Goal: Task Accomplishment & Management: Use online tool/utility

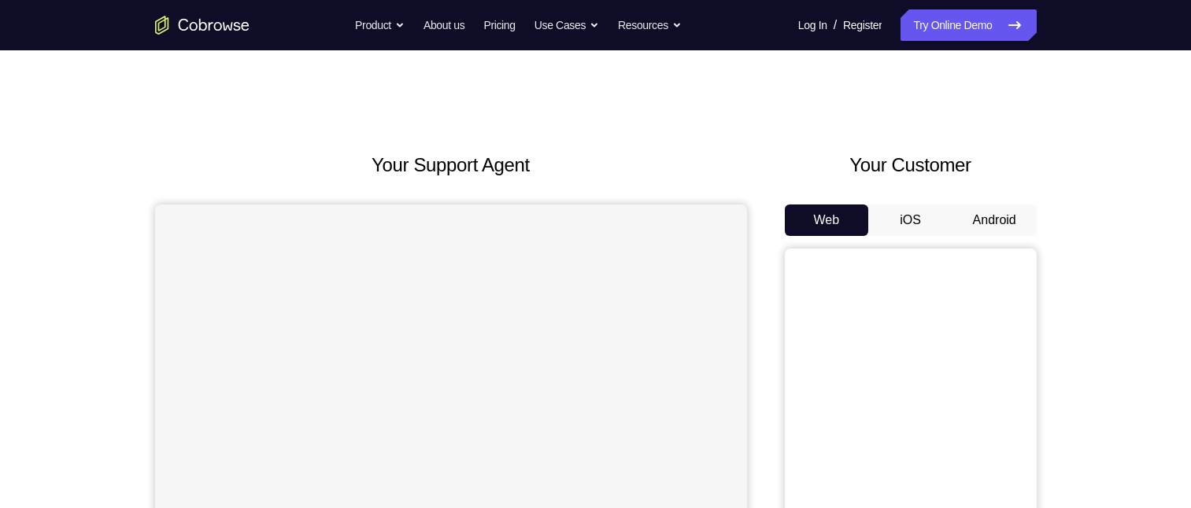
scroll to position [79, 0]
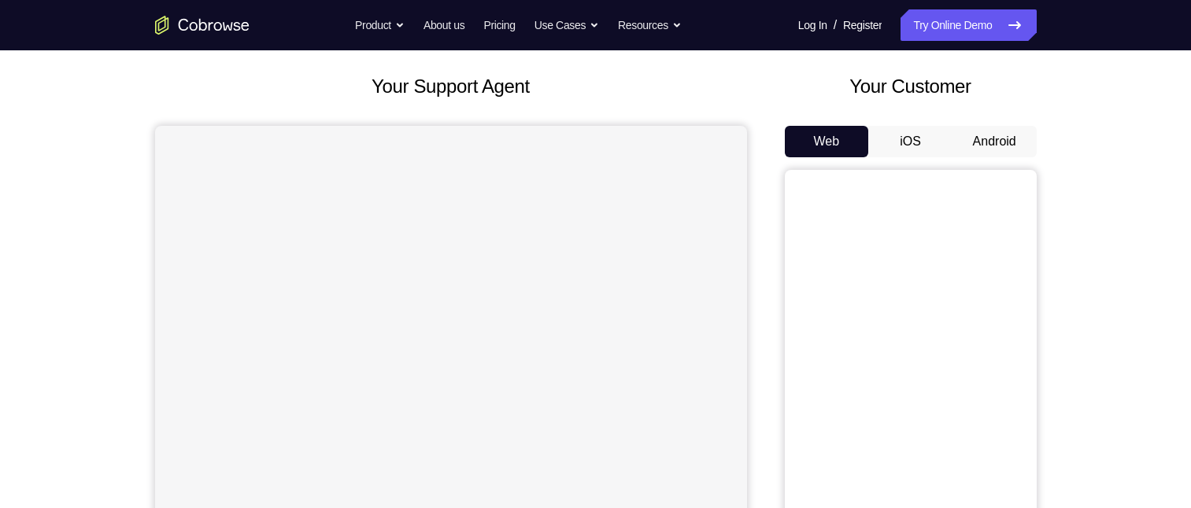
click at [917, 155] on button "iOS" at bounding box center [910, 141] width 84 height 31
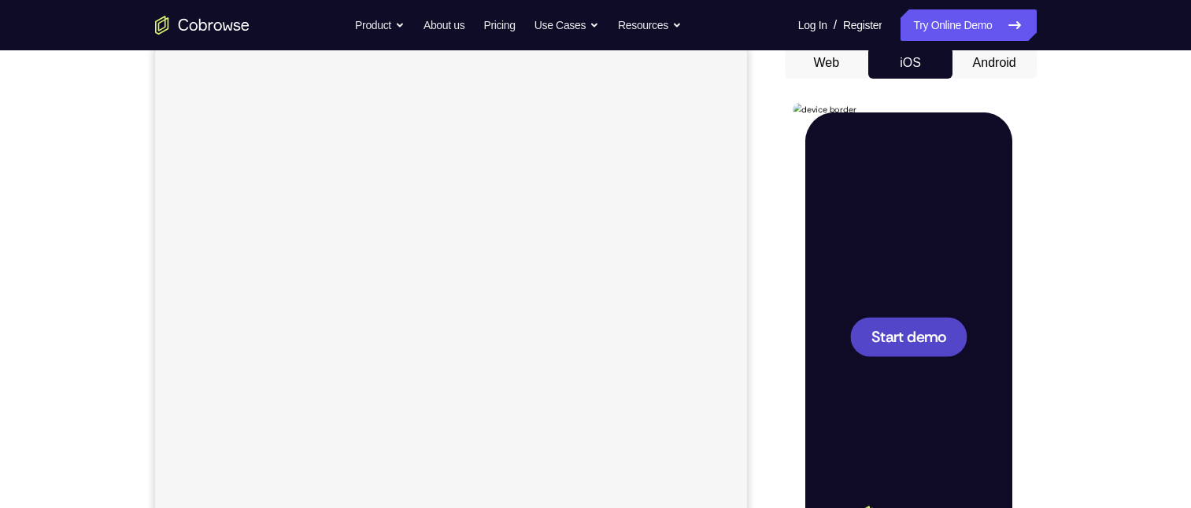
scroll to position [0, 0]
click at [896, 331] on span "Start demo" at bounding box center [907, 336] width 75 height 15
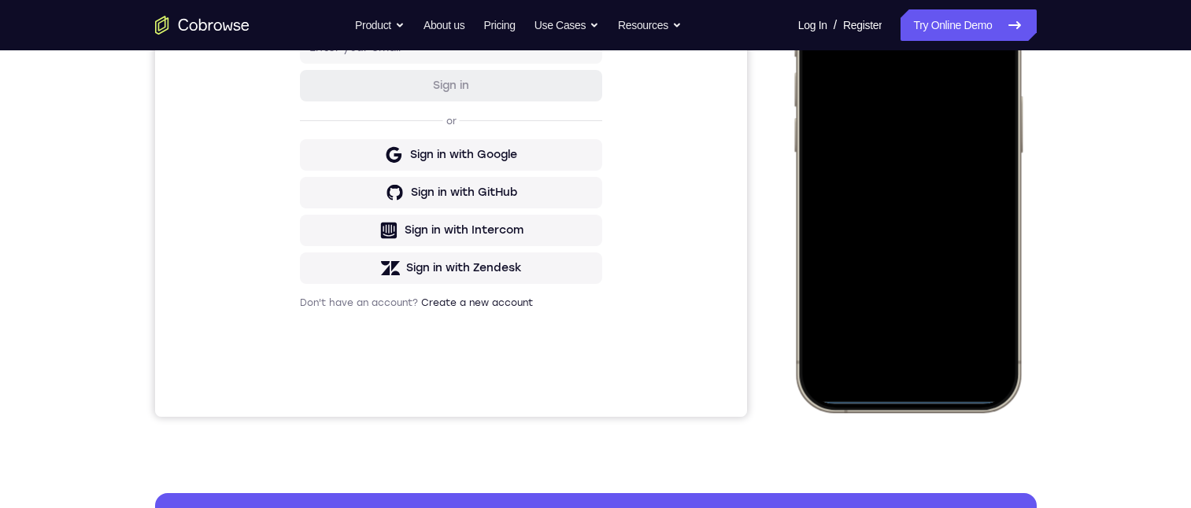
click at [910, 396] on div at bounding box center [907, 178] width 207 height 449
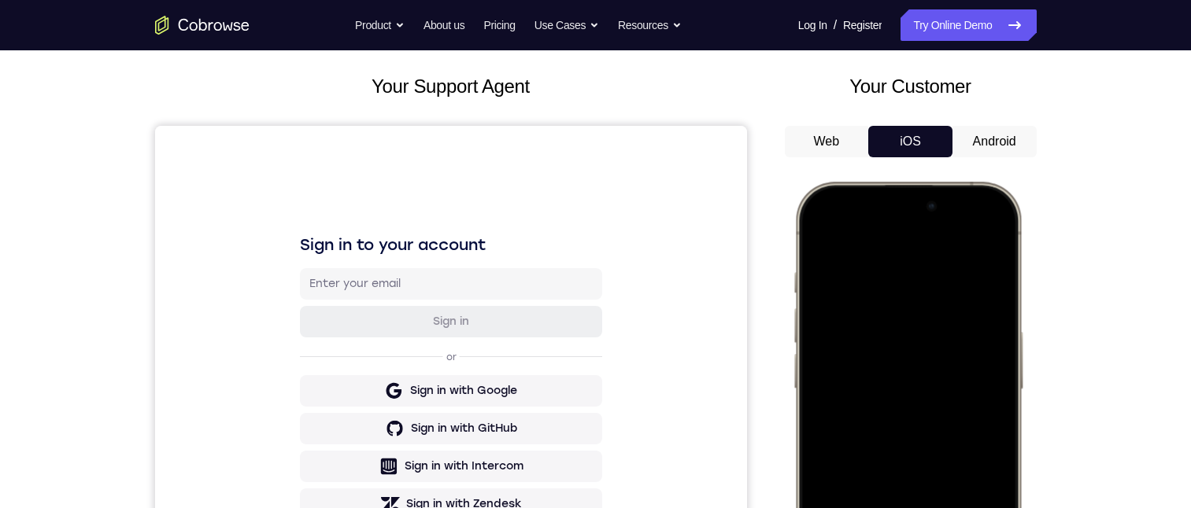
click at [998, 135] on button "Android" at bounding box center [994, 141] width 84 height 31
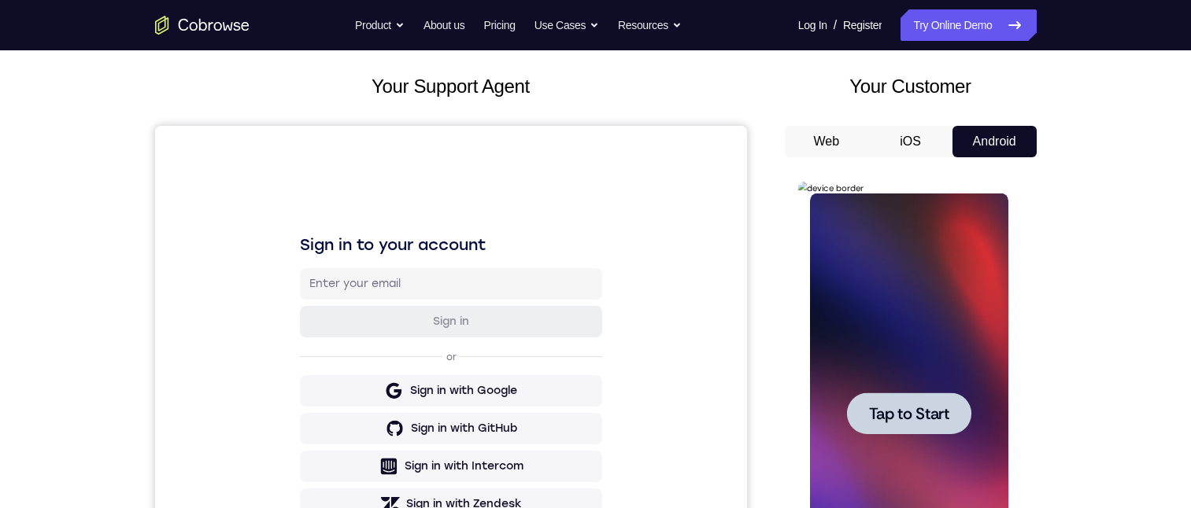
scroll to position [0, 0]
click at [900, 421] on span "Tap to Start" at bounding box center [909, 414] width 80 height 16
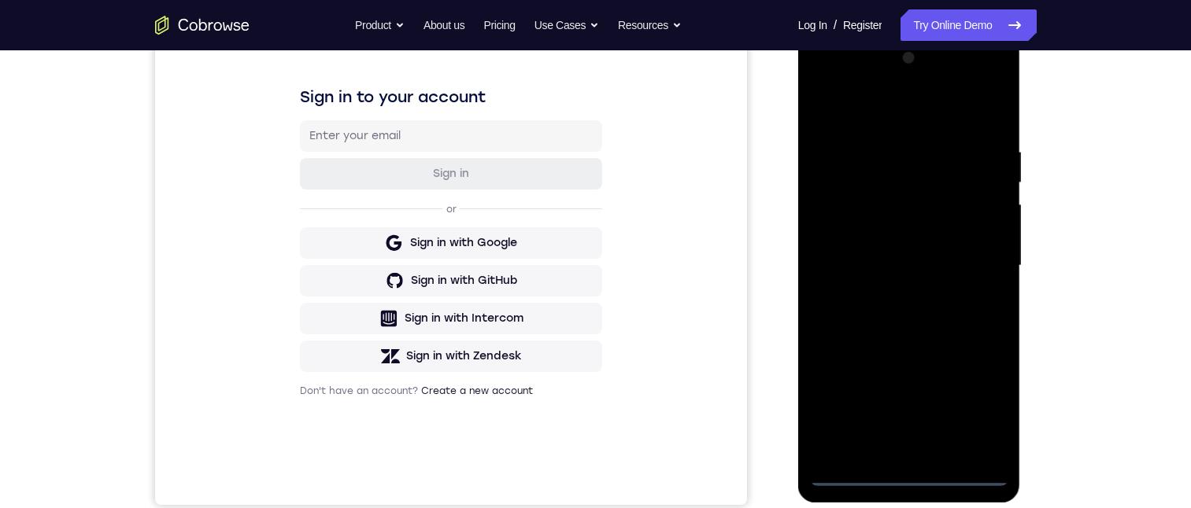
scroll to position [236, 0]
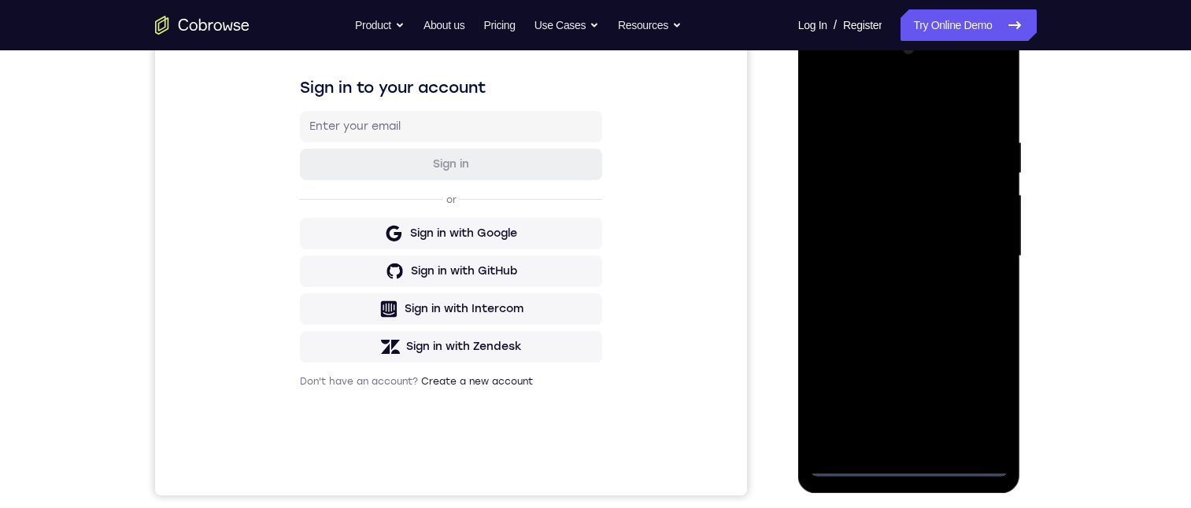
click at [850, 456] on div at bounding box center [909, 256] width 198 height 441
click at [907, 461] on div at bounding box center [909, 256] width 198 height 441
click at [862, 438] on div at bounding box center [909, 256] width 198 height 441
click at [985, 73] on div at bounding box center [909, 256] width 198 height 441
click at [845, 464] on div at bounding box center [909, 256] width 198 height 441
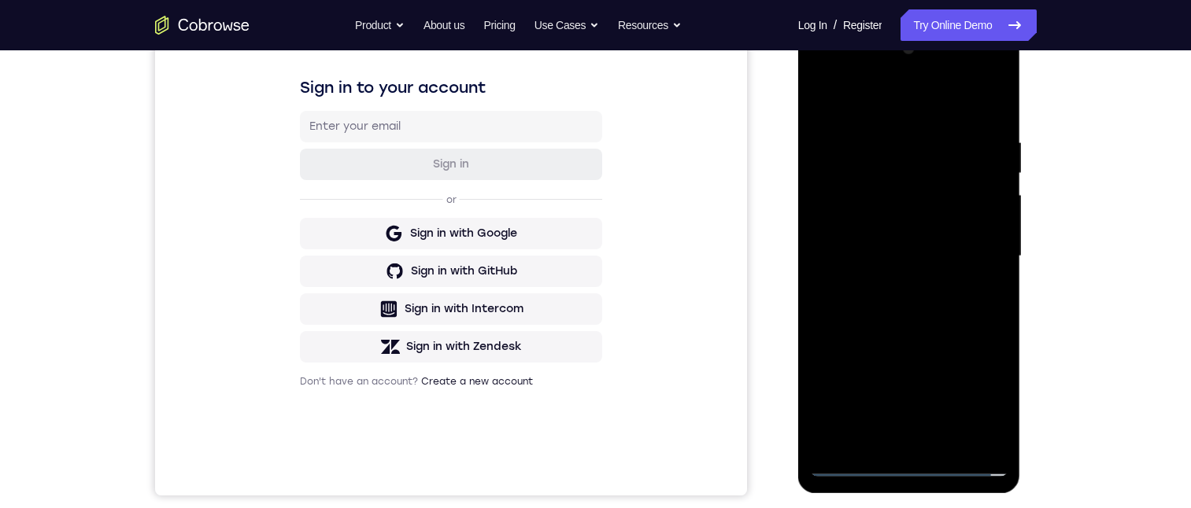
click at [848, 460] on div at bounding box center [909, 256] width 198 height 441
click at [987, 393] on div at bounding box center [909, 256] width 198 height 441
click at [819, 65] on div at bounding box center [909, 256] width 198 height 441
click at [839, 207] on div at bounding box center [909, 256] width 198 height 441
click at [920, 248] on div at bounding box center [909, 256] width 198 height 441
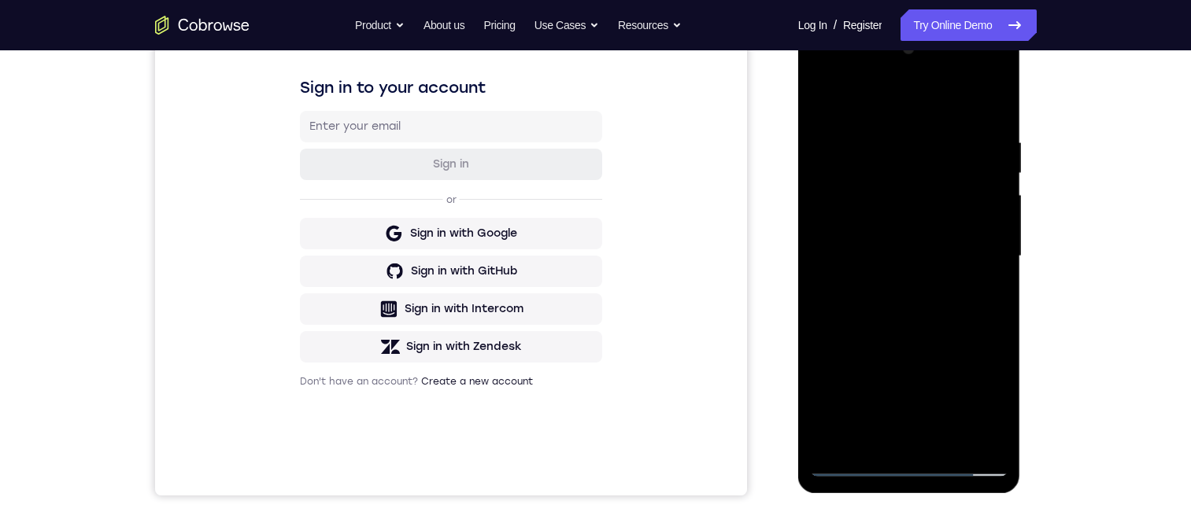
click at [874, 237] on div at bounding box center [909, 256] width 198 height 441
click at [945, 261] on div at bounding box center [909, 256] width 198 height 441
click at [982, 95] on div at bounding box center [909, 256] width 198 height 441
click at [911, 292] on div at bounding box center [909, 256] width 198 height 441
click at [983, 229] on div at bounding box center [909, 256] width 198 height 441
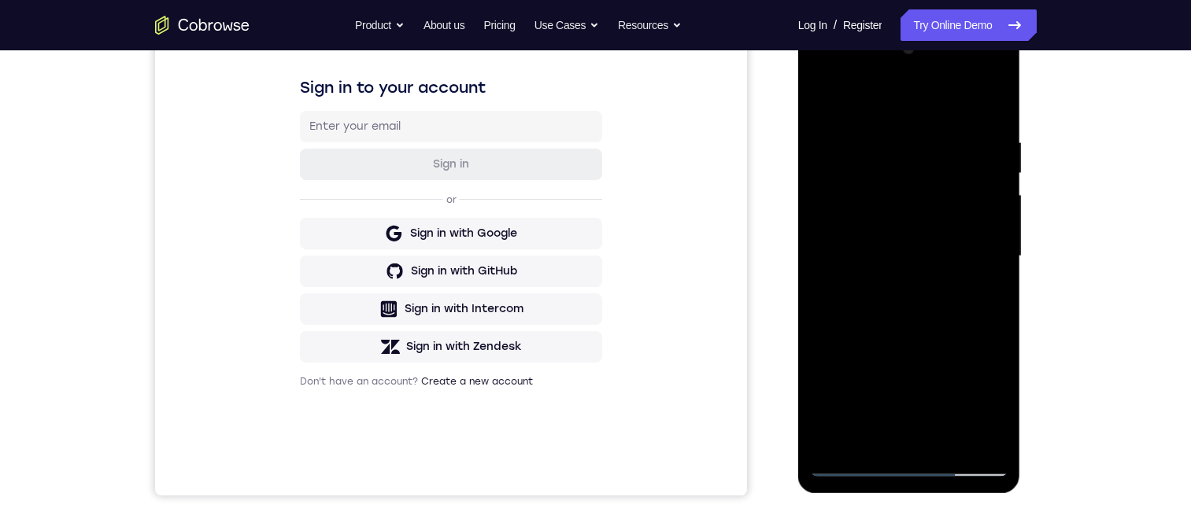
click at [919, 264] on div at bounding box center [909, 256] width 198 height 441
click at [930, 296] on div at bounding box center [909, 256] width 198 height 441
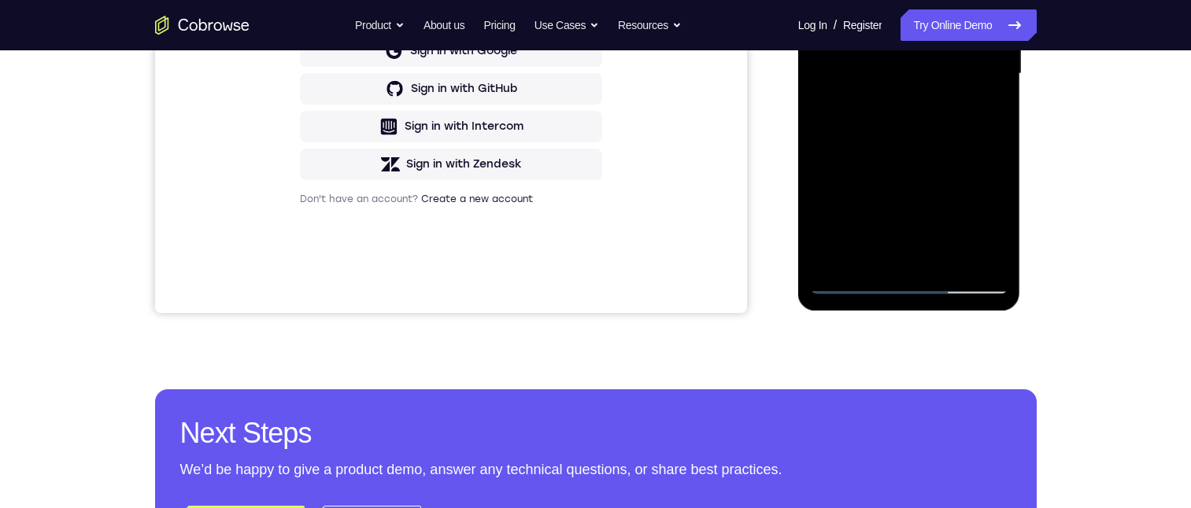
drag, startPoint x: 945, startPoint y: 85, endPoint x: 922, endPoint y: -67, distance: 153.6
click at [922, 0] on div at bounding box center [909, 74] width 198 height 441
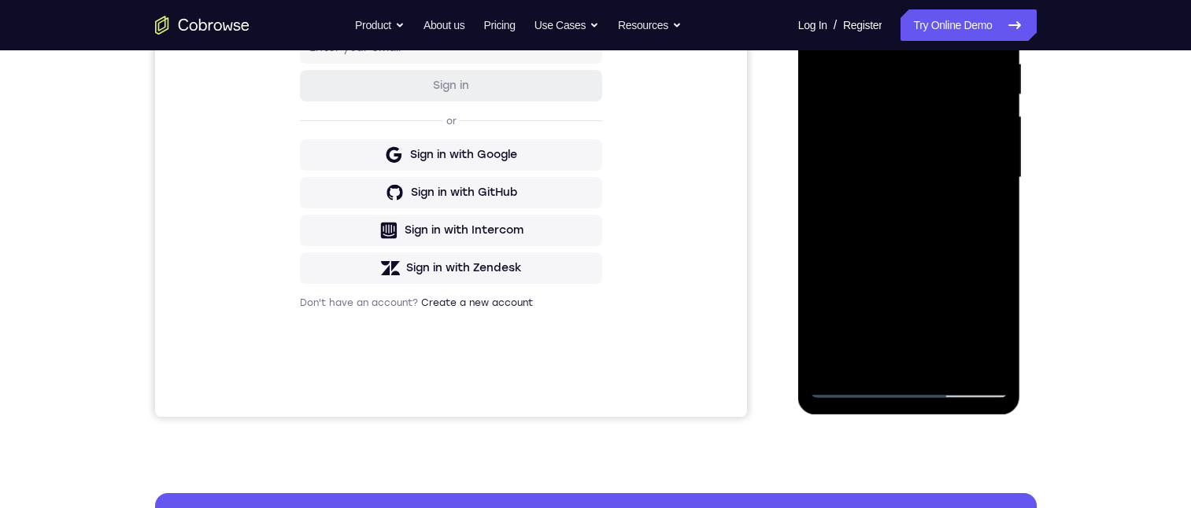
click at [897, 194] on div at bounding box center [909, 177] width 198 height 441
click at [900, 191] on div at bounding box center [909, 177] width 198 height 441
click at [973, 85] on div at bounding box center [909, 177] width 198 height 441
click at [930, 121] on div at bounding box center [909, 177] width 198 height 441
click at [930, 129] on div at bounding box center [909, 177] width 198 height 441
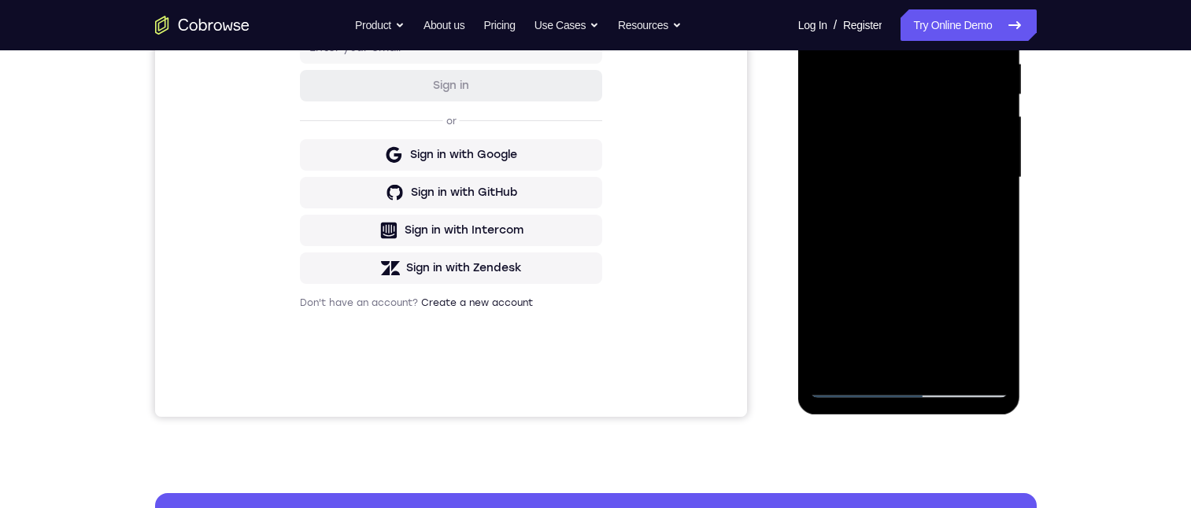
click at [878, 101] on div at bounding box center [909, 177] width 198 height 441
click at [856, 95] on div at bounding box center [909, 177] width 198 height 441
click at [855, 94] on div at bounding box center [909, 177] width 198 height 441
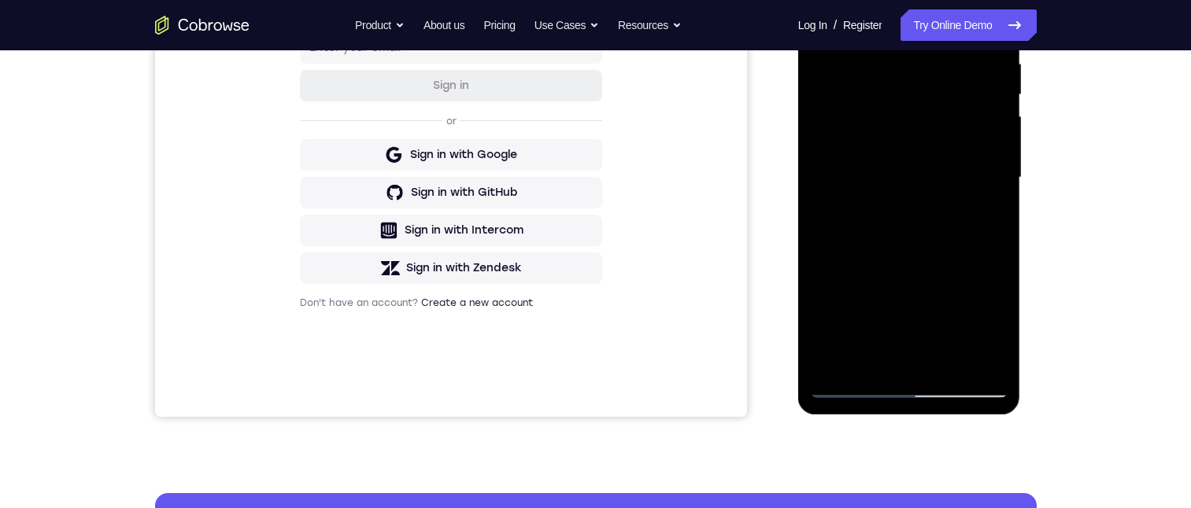
click at [855, 94] on div at bounding box center [909, 177] width 198 height 441
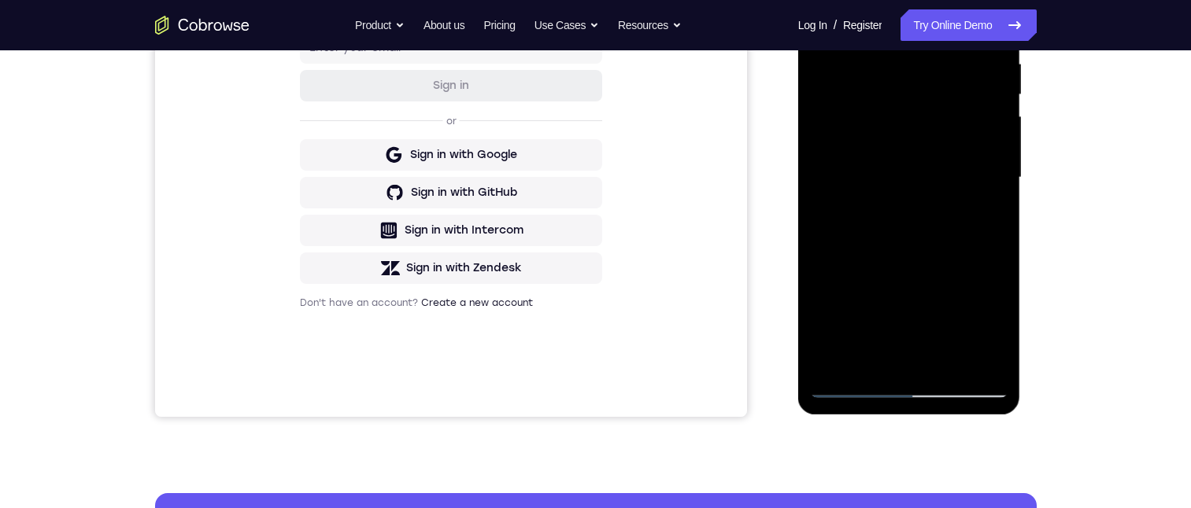
click at [855, 94] on div at bounding box center [909, 177] width 198 height 441
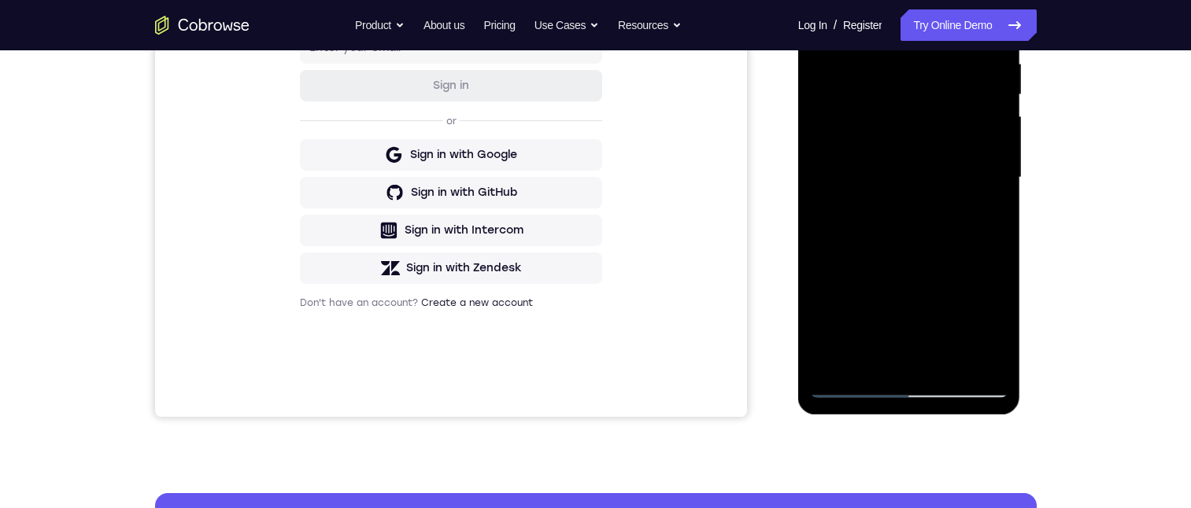
click at [855, 94] on div at bounding box center [909, 177] width 198 height 441
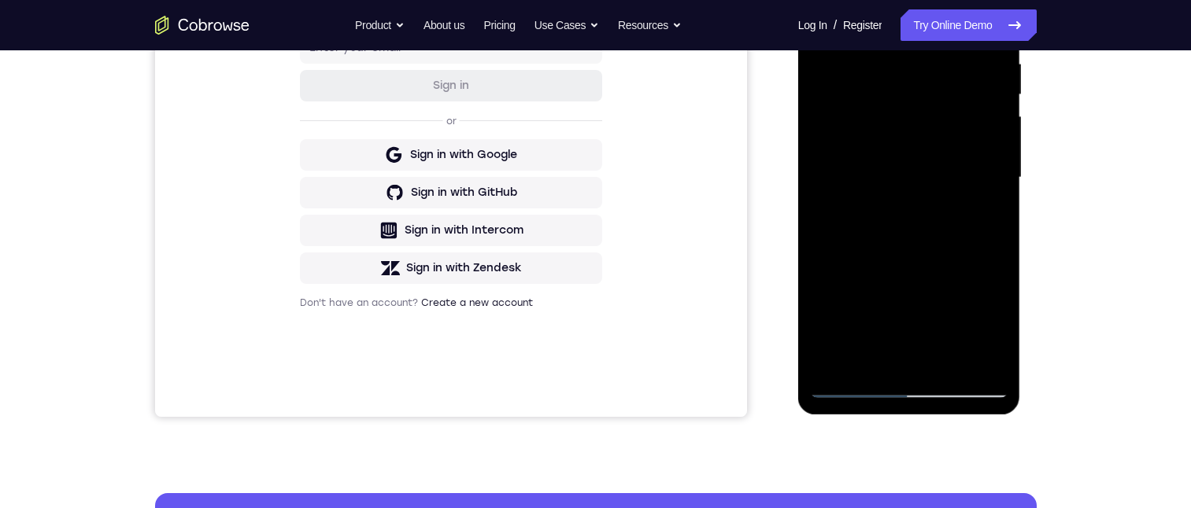
click at [855, 94] on div at bounding box center [909, 177] width 198 height 441
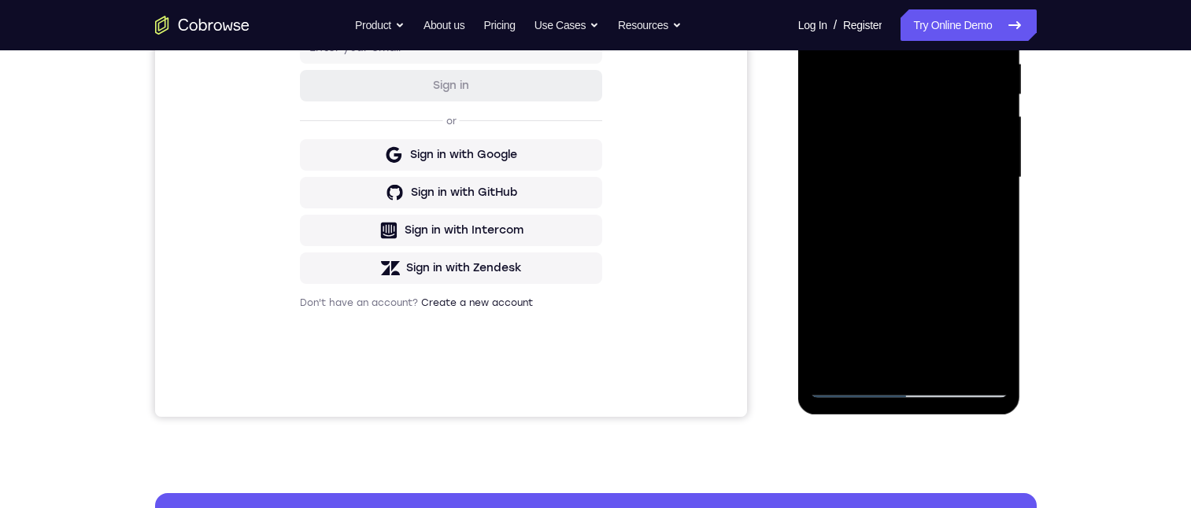
click at [855, 94] on div at bounding box center [909, 177] width 198 height 441
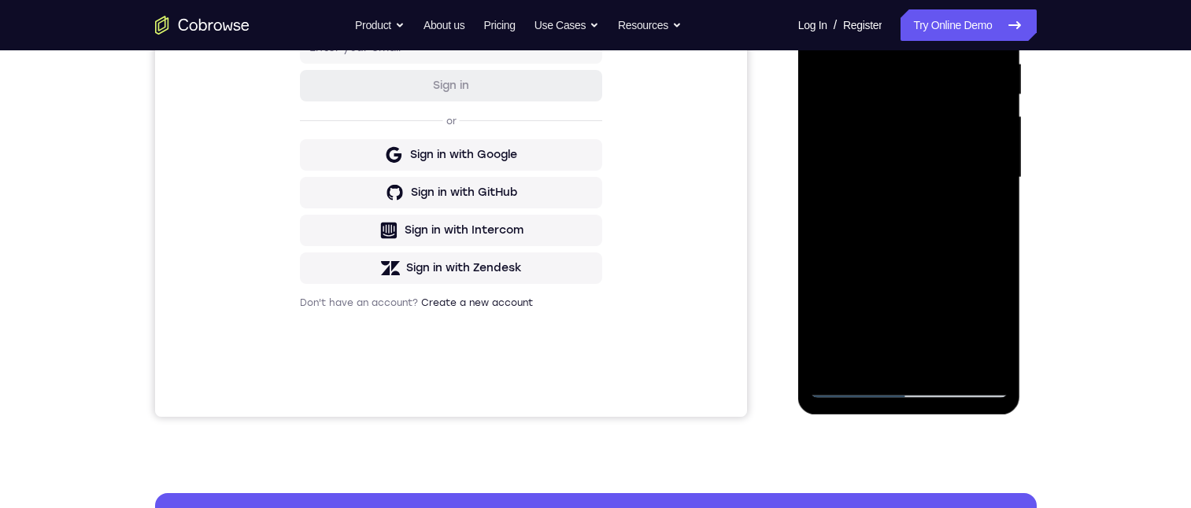
click at [855, 94] on div at bounding box center [909, 177] width 198 height 441
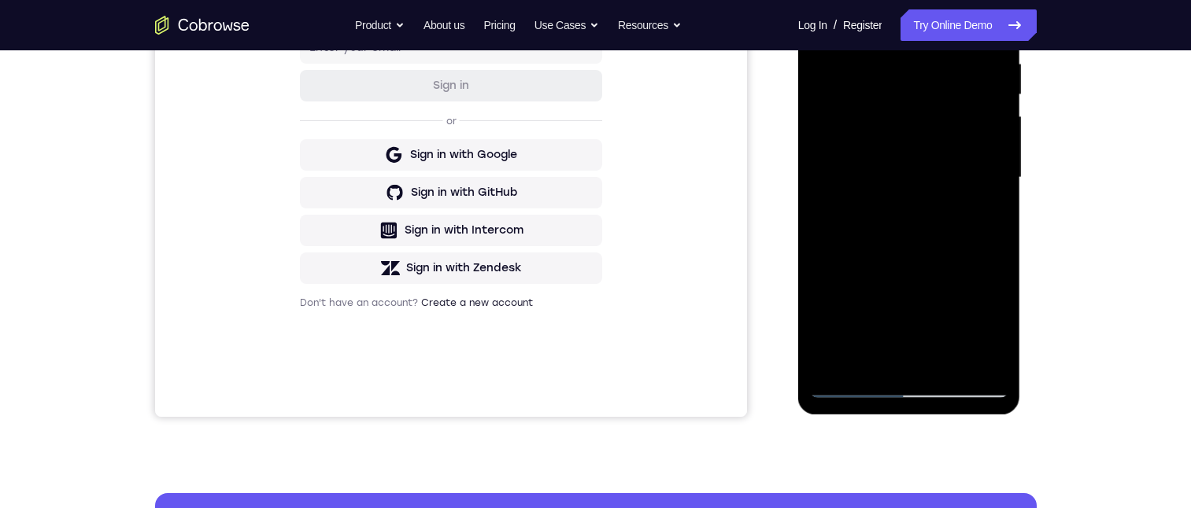
click at [855, 94] on div at bounding box center [909, 177] width 198 height 441
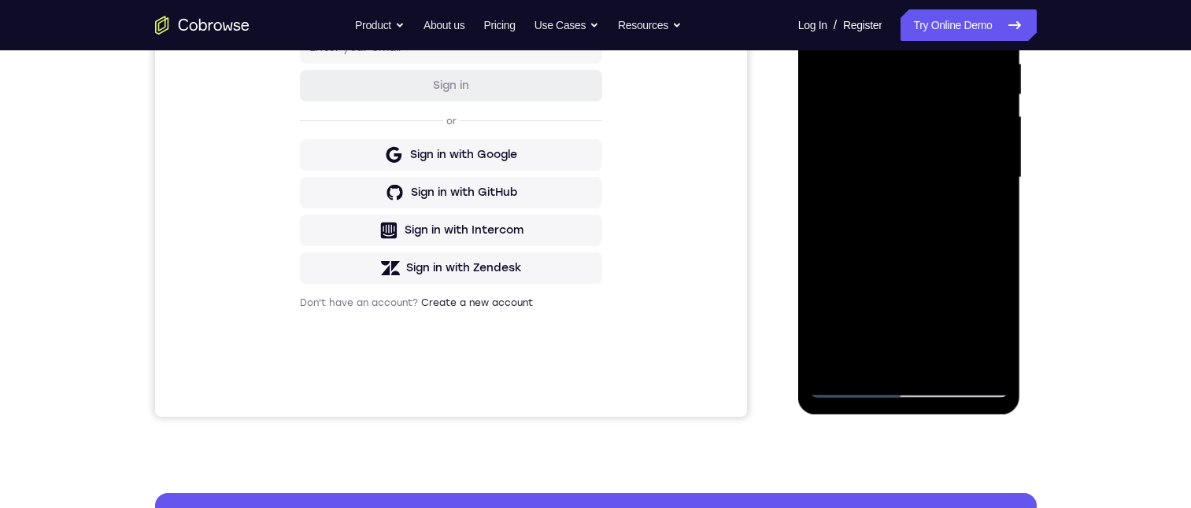
click at [855, 94] on div at bounding box center [909, 177] width 198 height 441
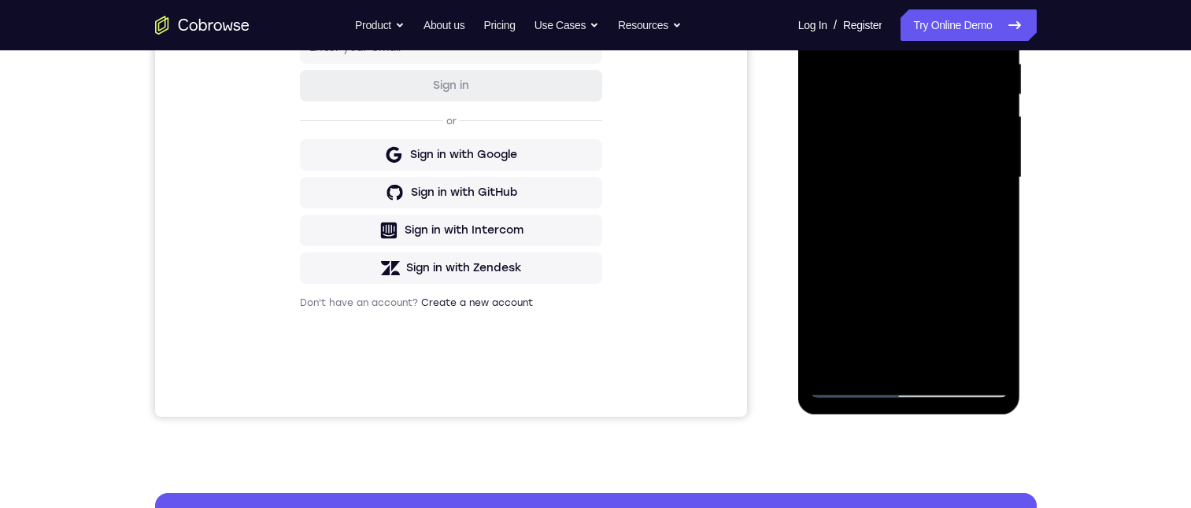
click at [855, 94] on div at bounding box center [909, 177] width 198 height 441
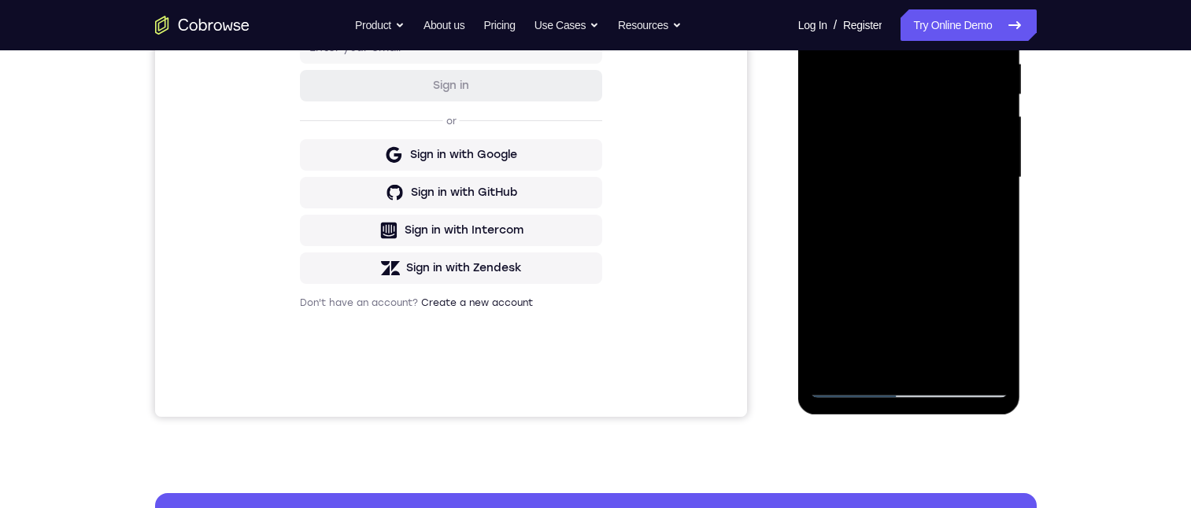
click at [855, 94] on div at bounding box center [909, 177] width 198 height 441
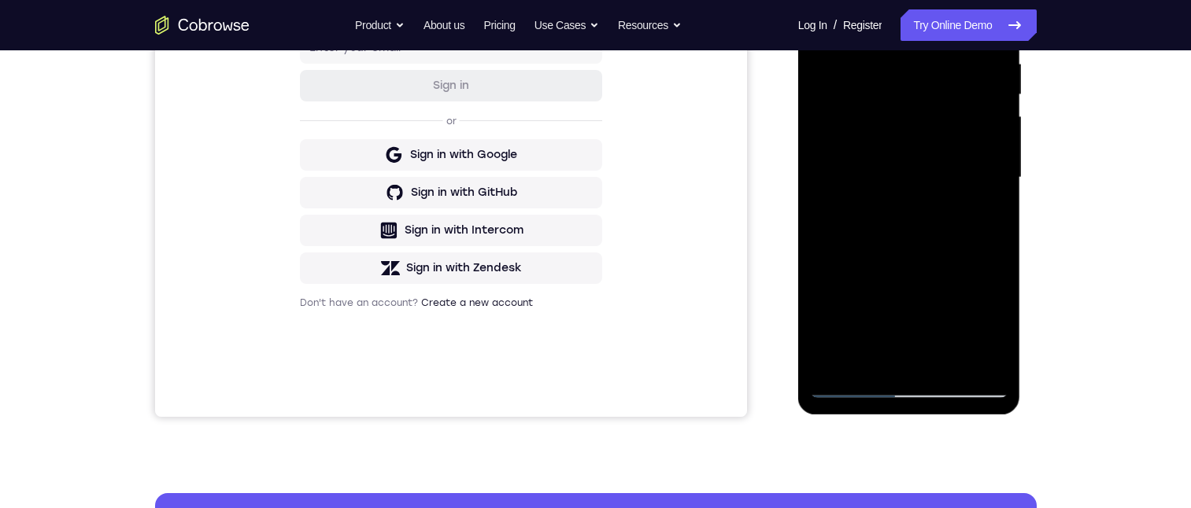
click at [855, 94] on div at bounding box center [909, 177] width 198 height 441
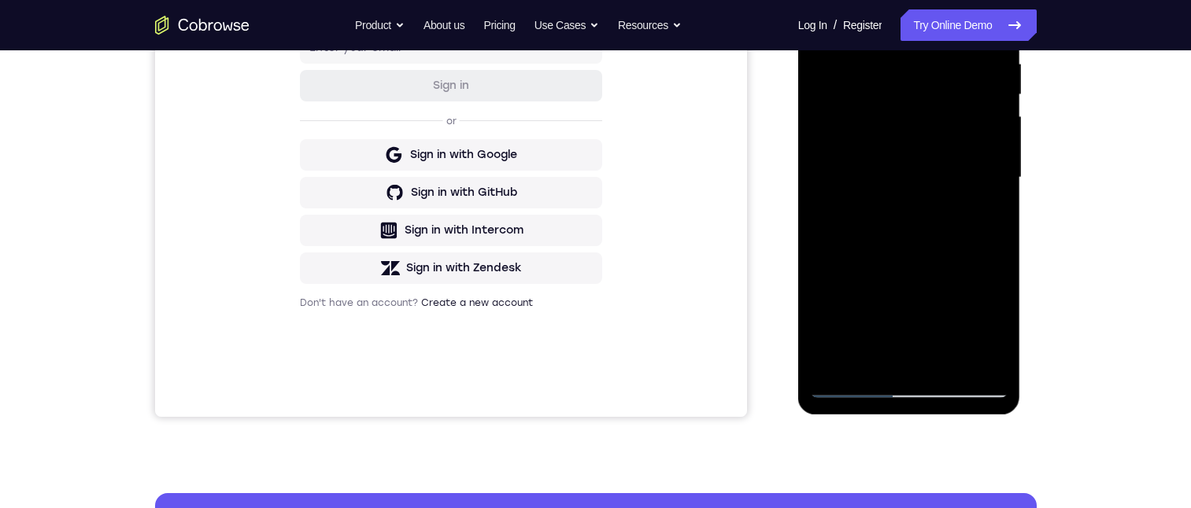
click at [855, 94] on div at bounding box center [909, 177] width 198 height 441
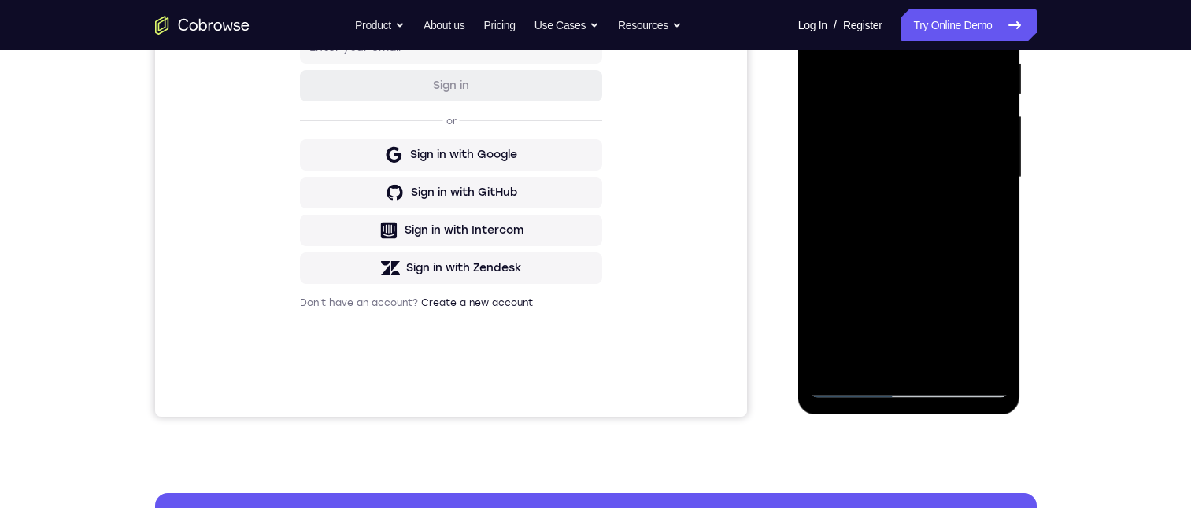
click at [855, 94] on div at bounding box center [909, 177] width 198 height 441
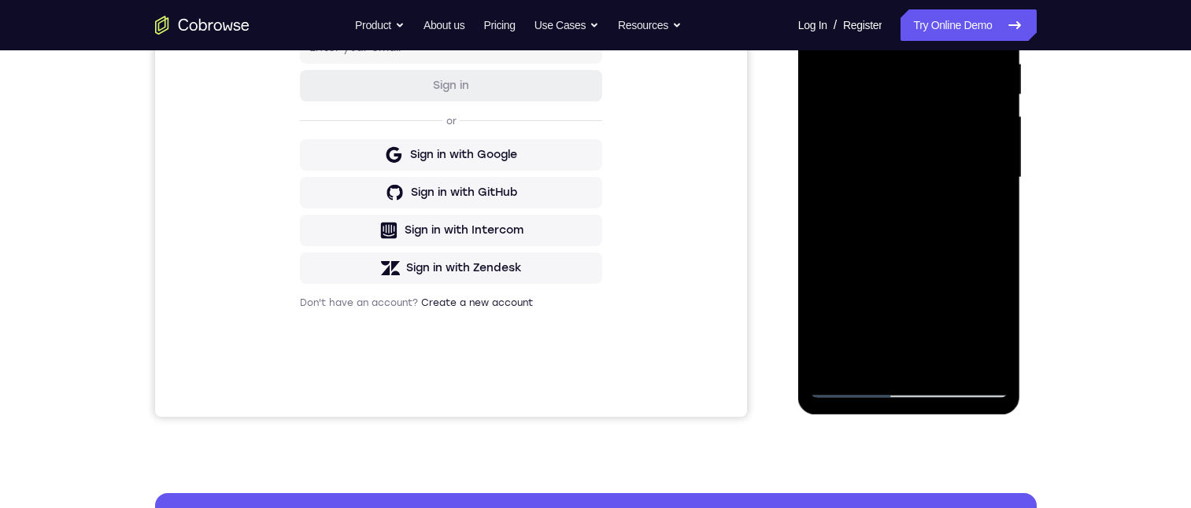
click at [855, 94] on div at bounding box center [909, 177] width 198 height 441
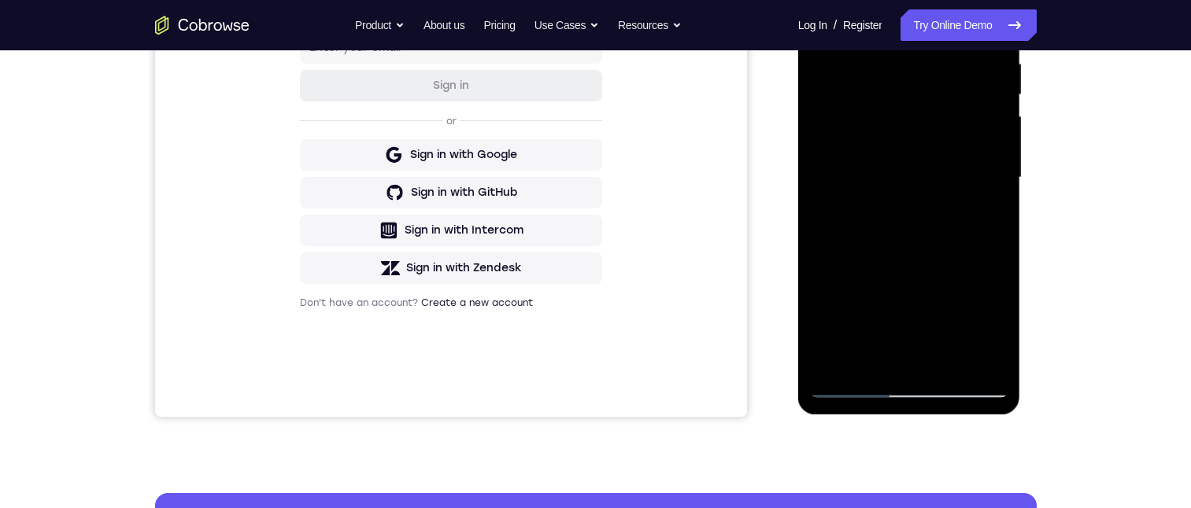
click at [853, 95] on div at bounding box center [909, 177] width 198 height 441
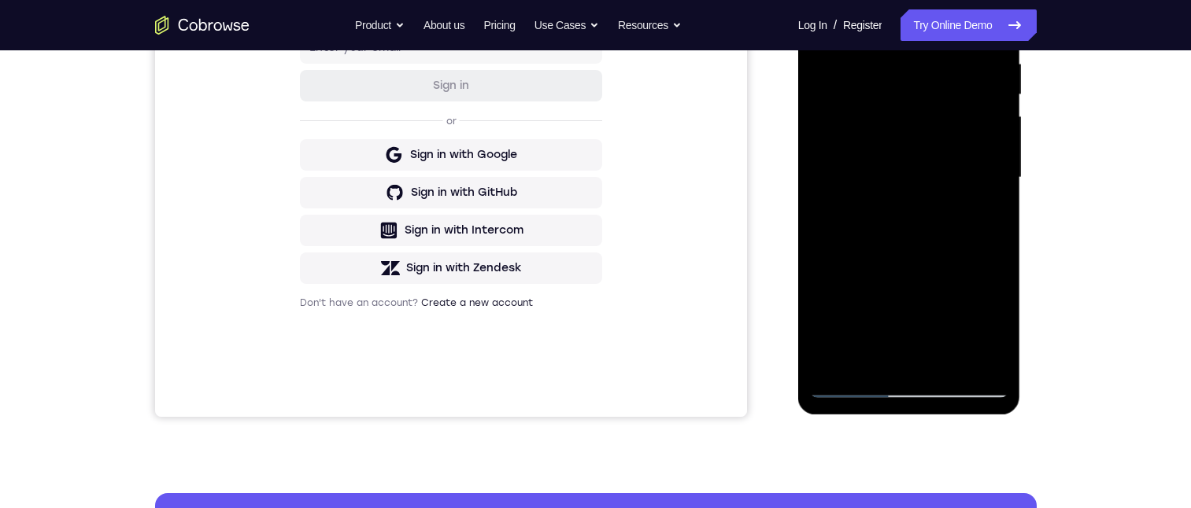
click at [853, 95] on div at bounding box center [909, 177] width 198 height 441
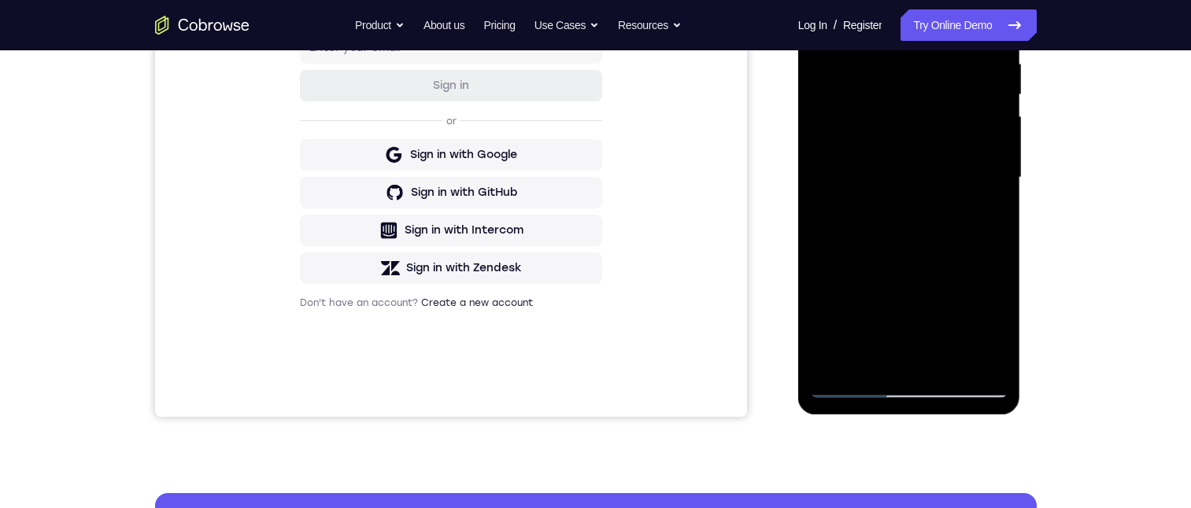
click at [853, 95] on div at bounding box center [909, 177] width 198 height 441
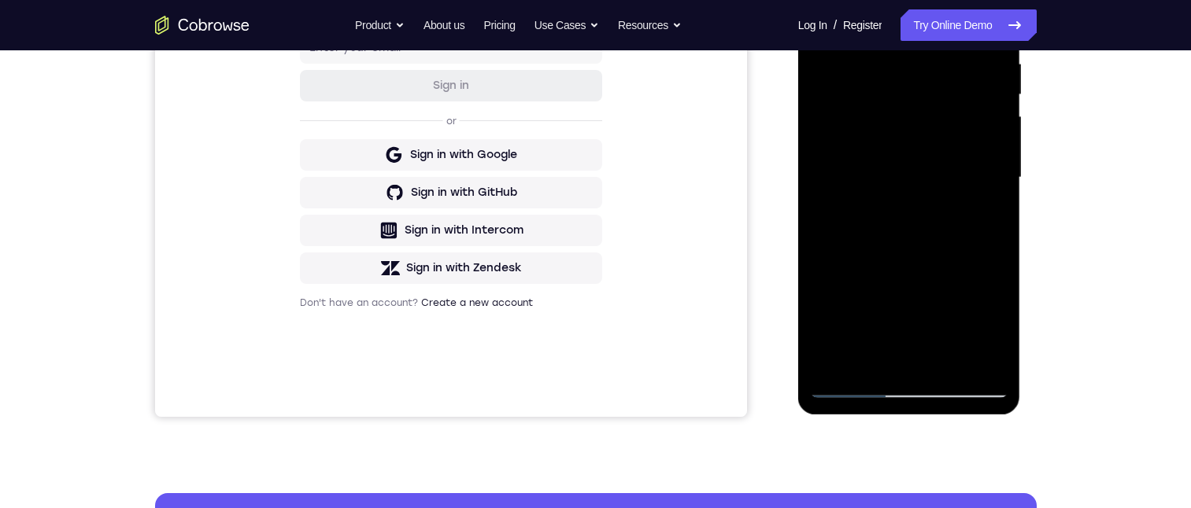
click at [853, 95] on div at bounding box center [909, 177] width 198 height 441
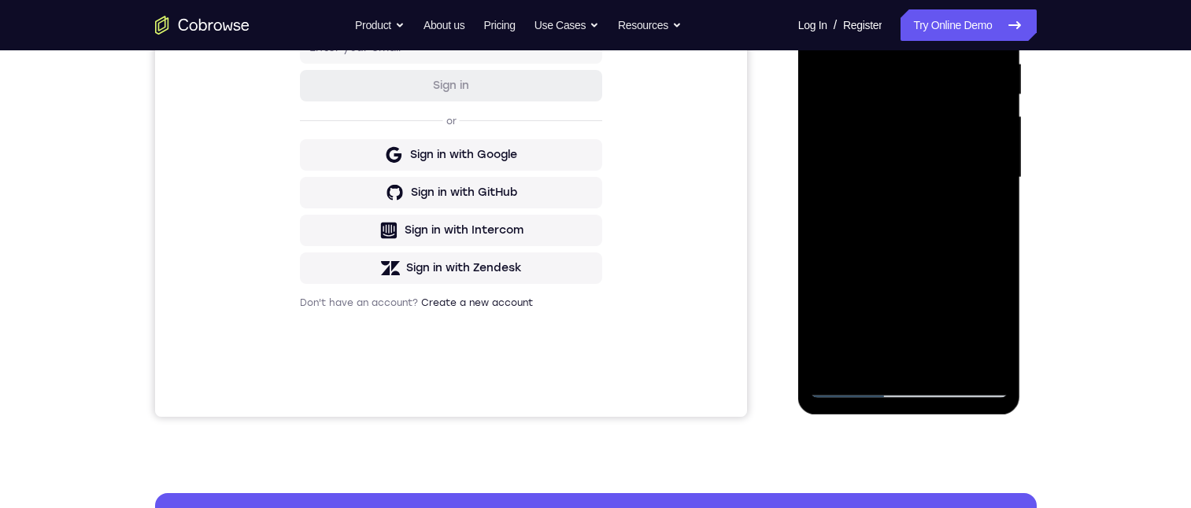
click at [853, 95] on div at bounding box center [909, 177] width 198 height 441
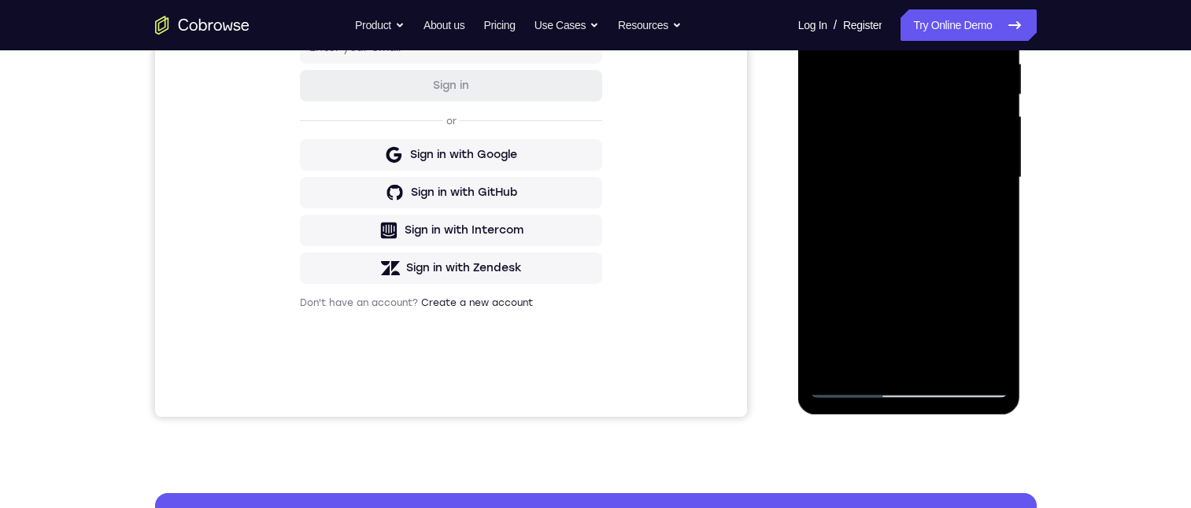
click at [853, 95] on div at bounding box center [909, 177] width 198 height 441
click at [853, 96] on div at bounding box center [909, 177] width 198 height 441
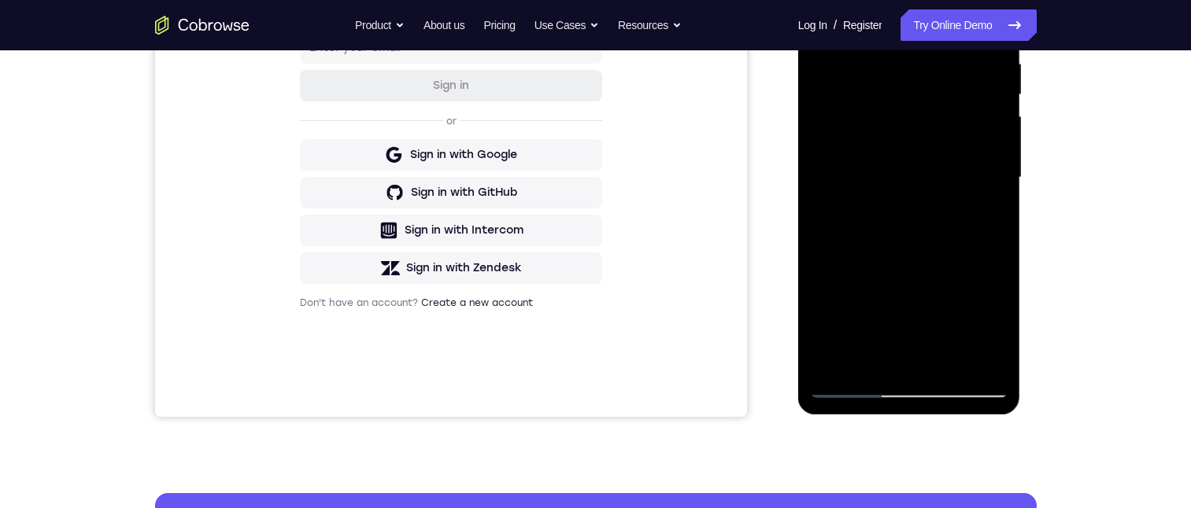
click at [853, 96] on div at bounding box center [909, 177] width 198 height 441
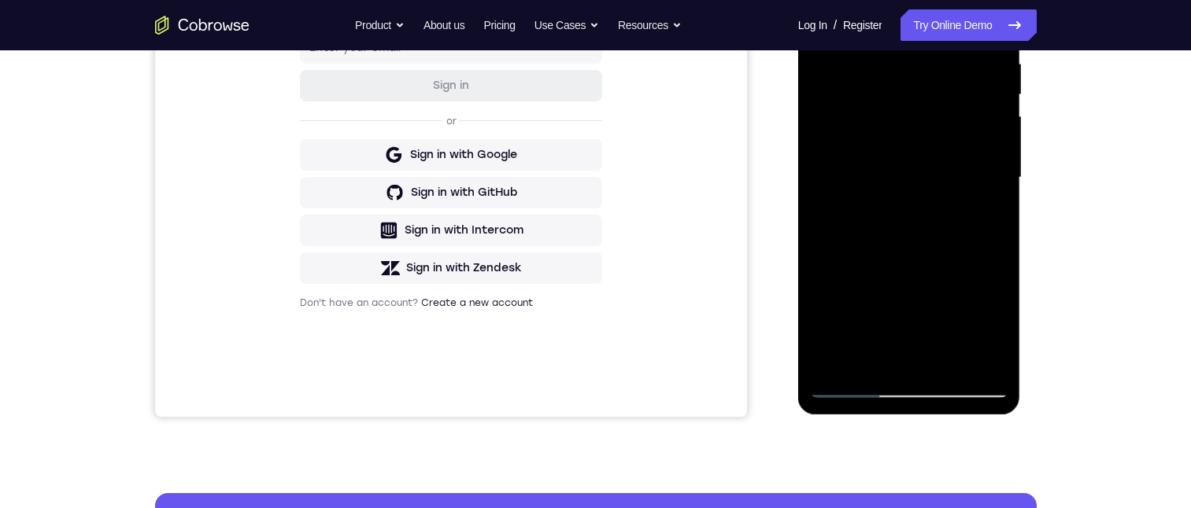
click at [853, 96] on div at bounding box center [909, 177] width 198 height 441
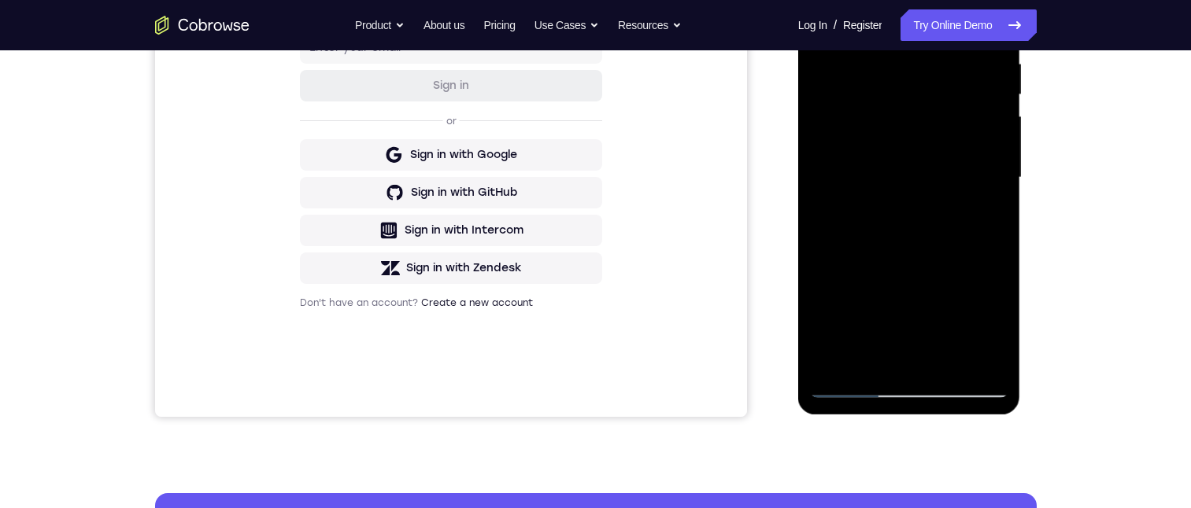
click at [853, 96] on div at bounding box center [909, 177] width 198 height 441
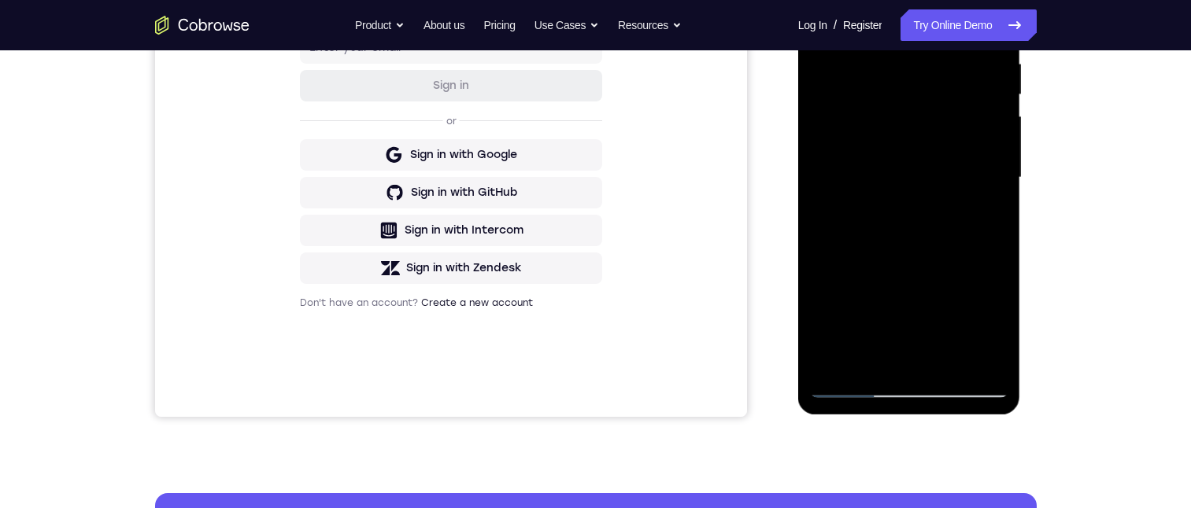
click at [853, 96] on div at bounding box center [909, 177] width 198 height 441
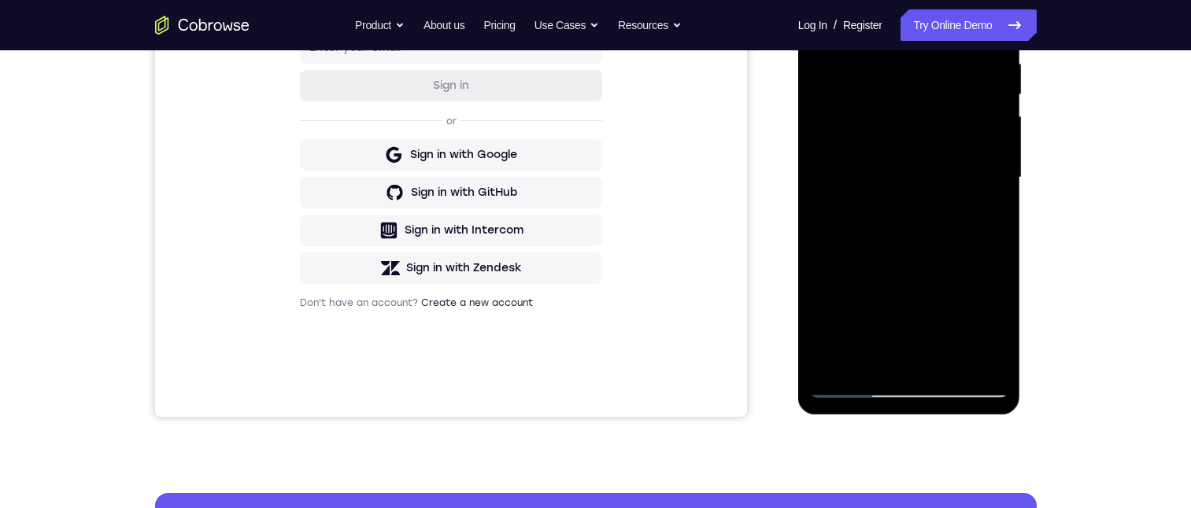
click at [853, 96] on div at bounding box center [909, 177] width 198 height 441
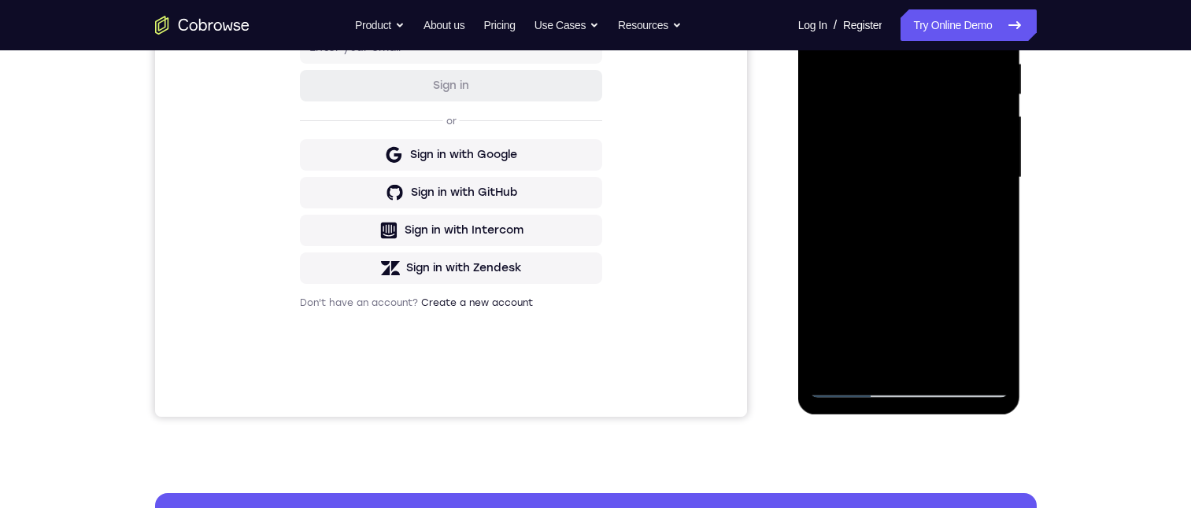
click at [853, 96] on div at bounding box center [909, 177] width 198 height 441
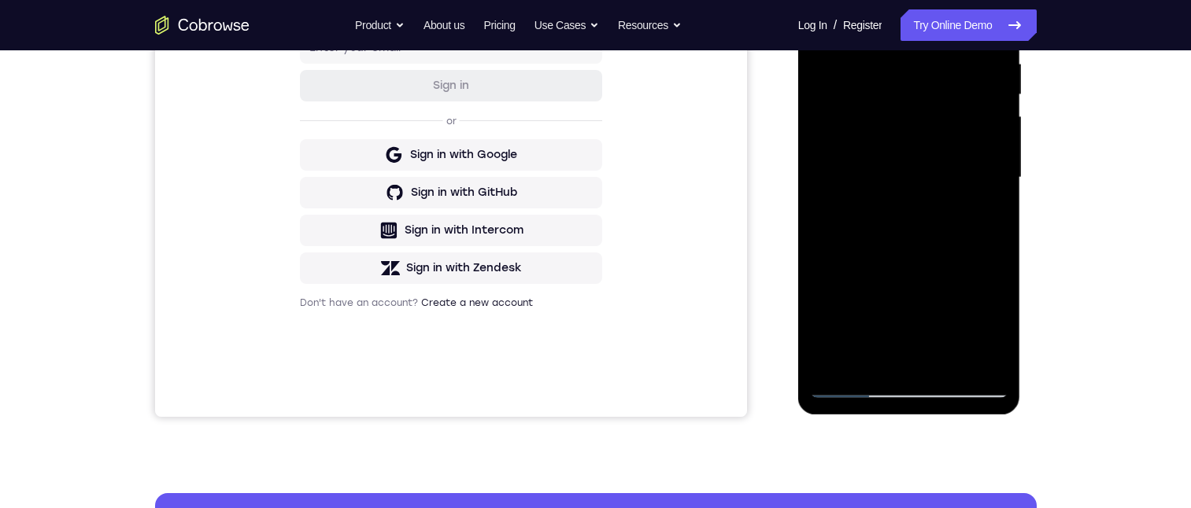
click at [853, 96] on div at bounding box center [909, 177] width 198 height 441
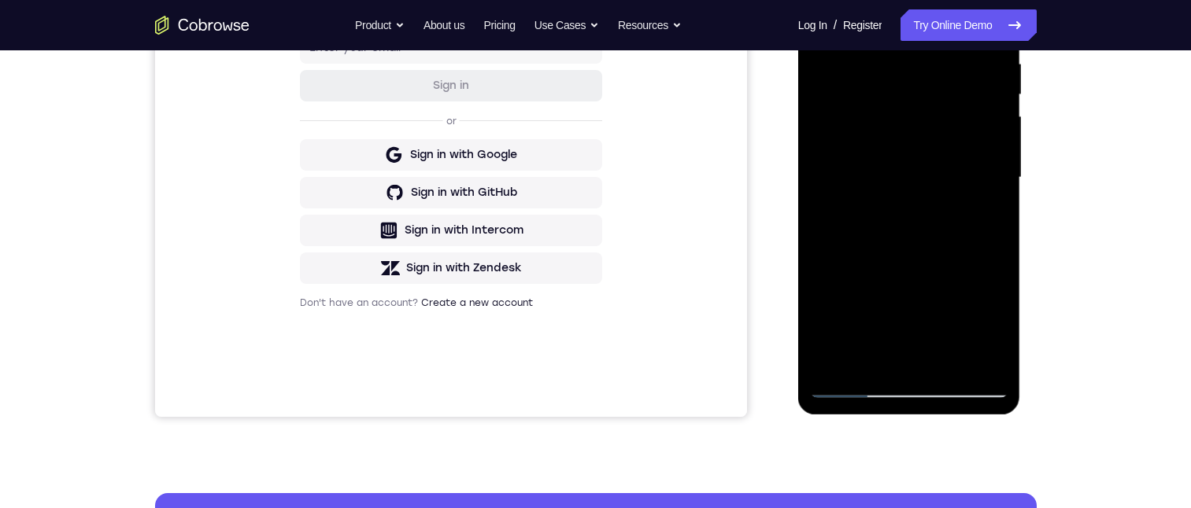
click at [853, 96] on div at bounding box center [909, 177] width 198 height 441
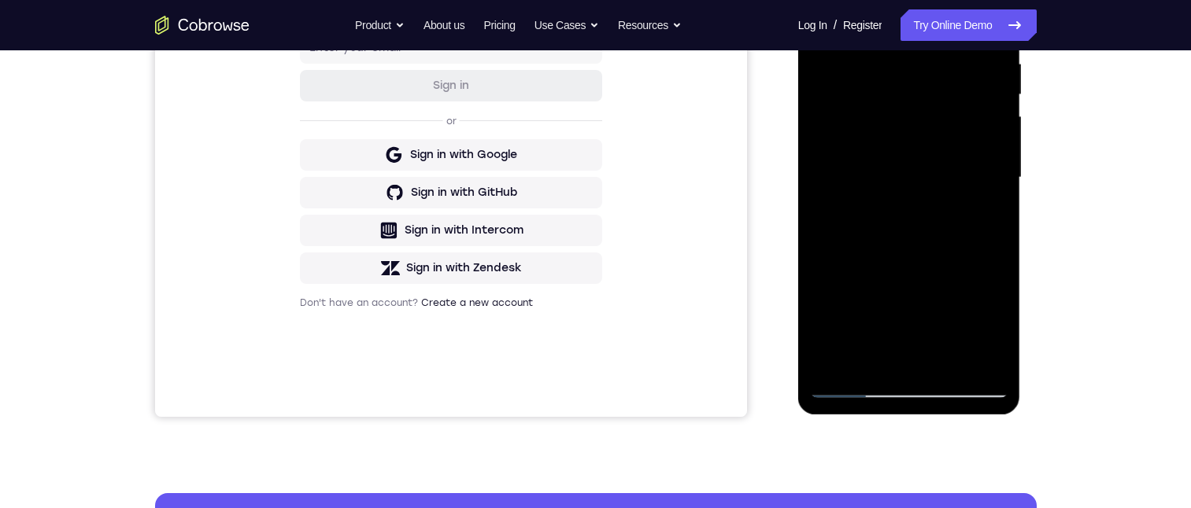
click at [853, 96] on div at bounding box center [909, 177] width 198 height 441
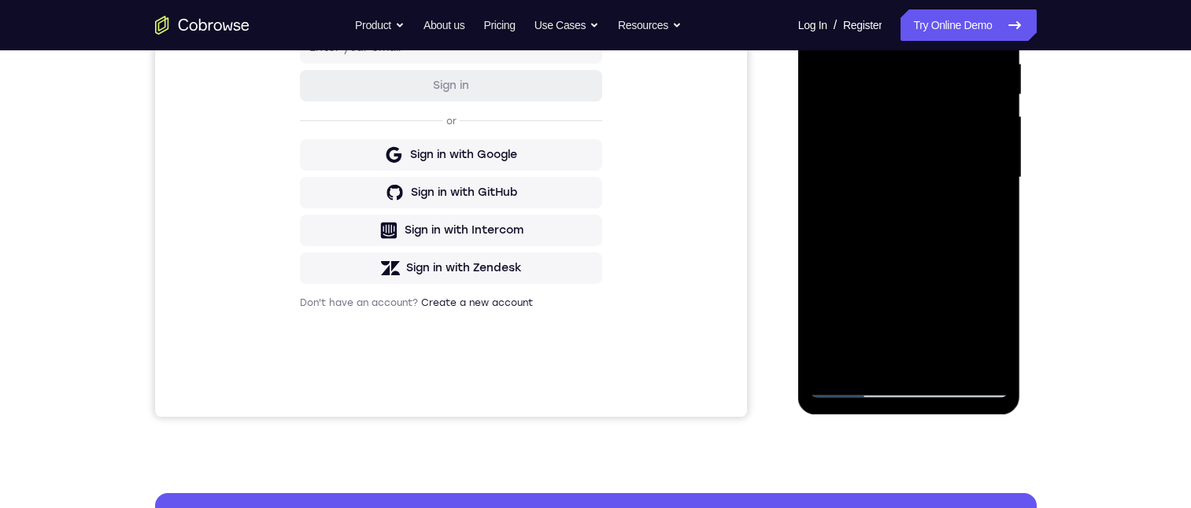
click at [853, 96] on div at bounding box center [909, 177] width 198 height 441
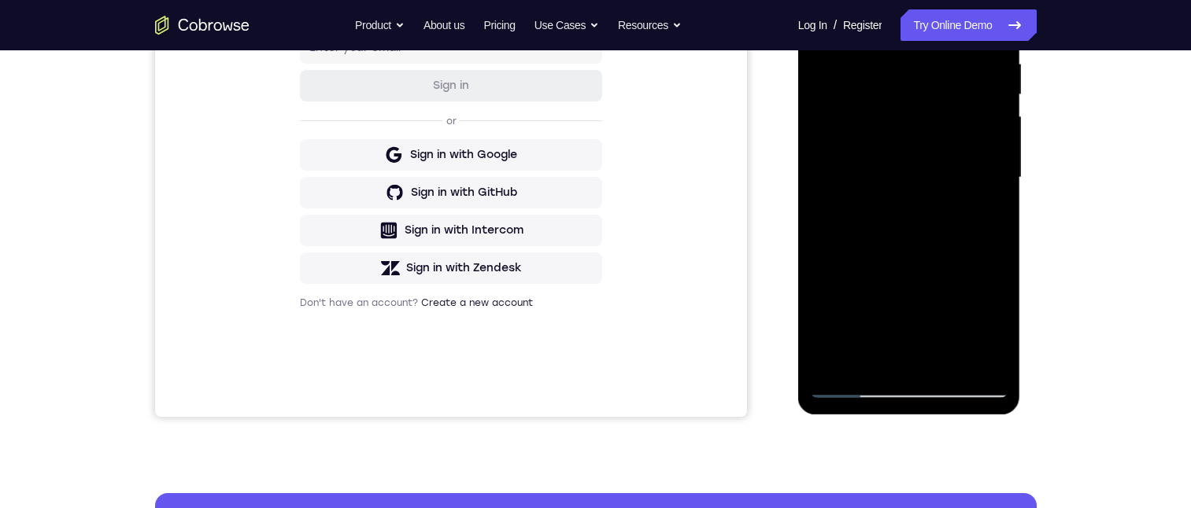
click at [853, 96] on div at bounding box center [909, 177] width 198 height 441
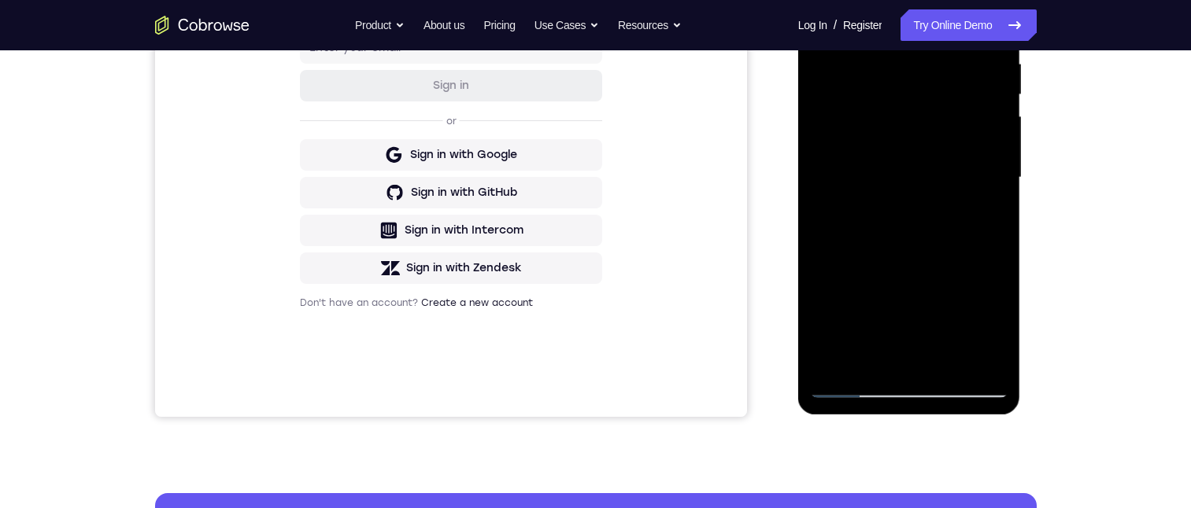
click at [853, 96] on div at bounding box center [909, 177] width 198 height 441
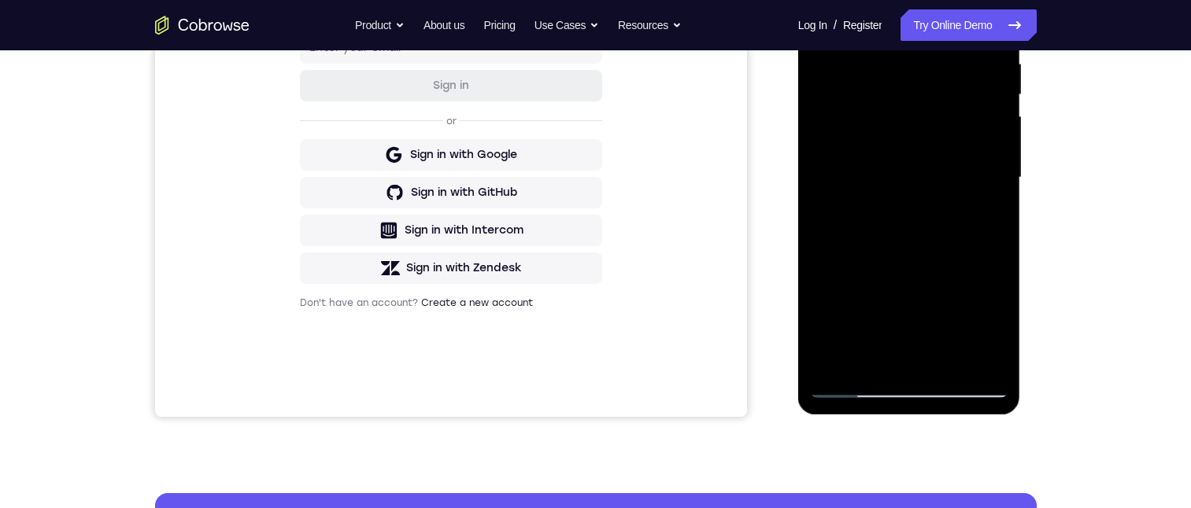
click at [853, 96] on div at bounding box center [909, 177] width 198 height 441
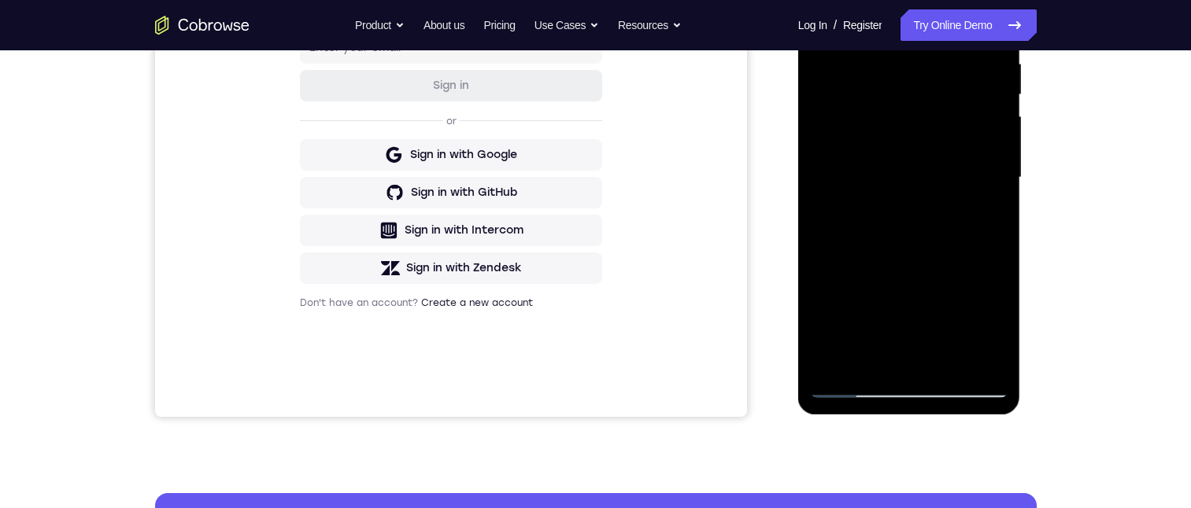
click at [853, 96] on div at bounding box center [909, 177] width 198 height 441
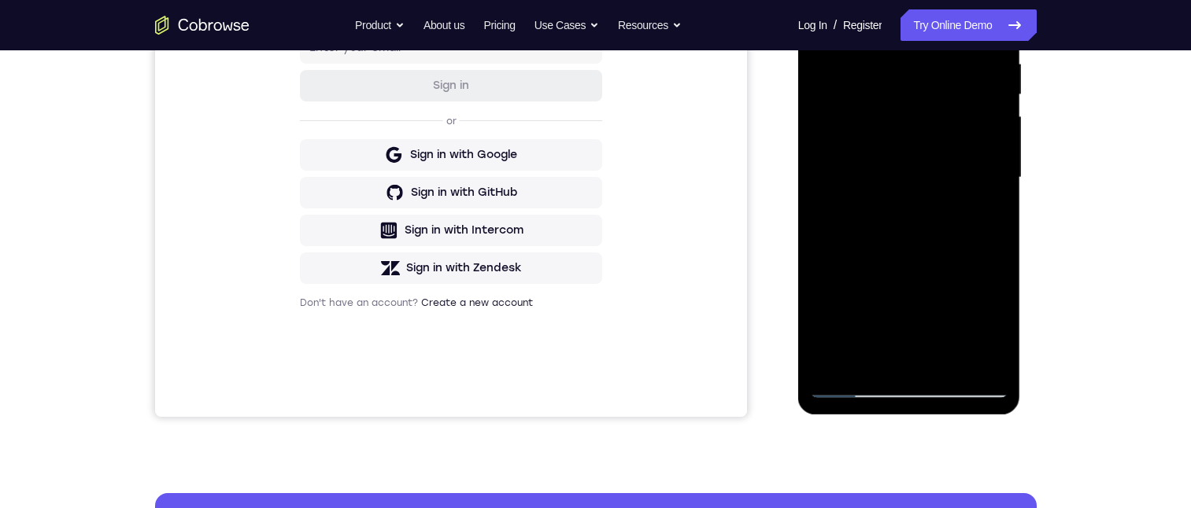
click at [853, 96] on div at bounding box center [909, 177] width 198 height 441
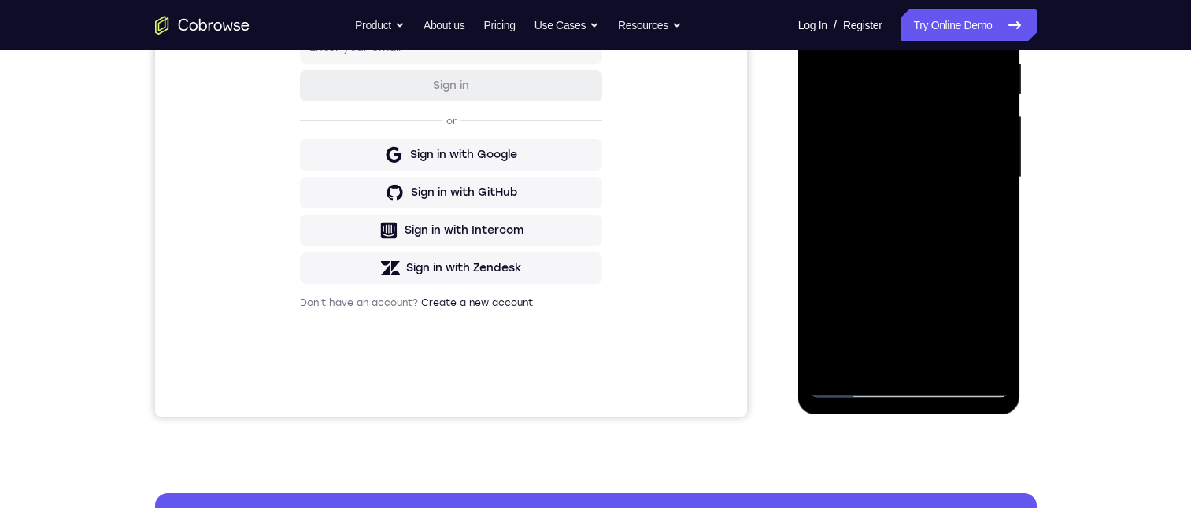
click at [853, 96] on div at bounding box center [909, 177] width 198 height 441
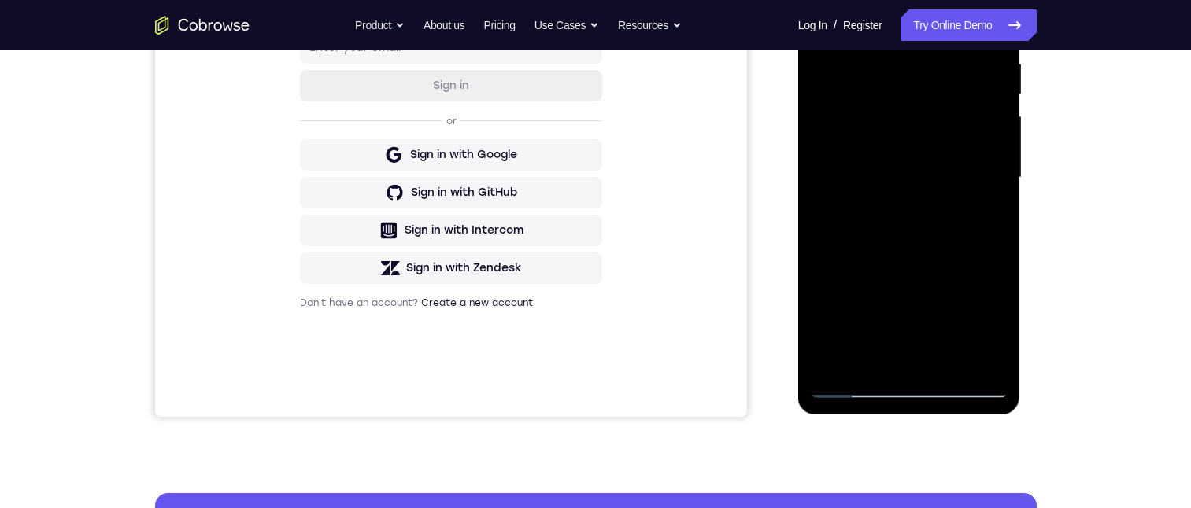
click at [853, 96] on div at bounding box center [909, 177] width 198 height 441
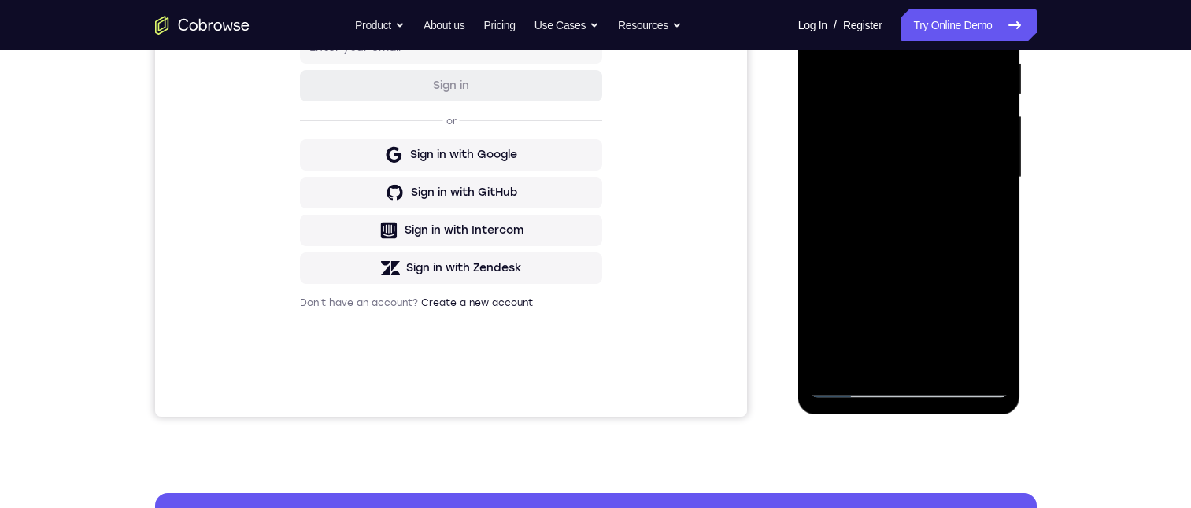
click at [853, 96] on div at bounding box center [909, 177] width 198 height 441
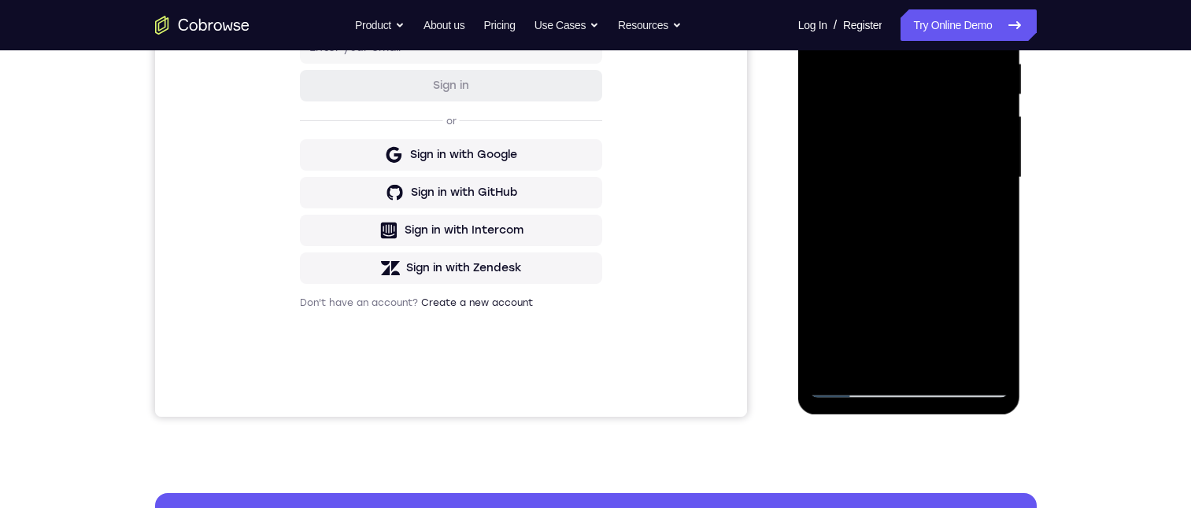
click at [853, 96] on div at bounding box center [909, 177] width 198 height 441
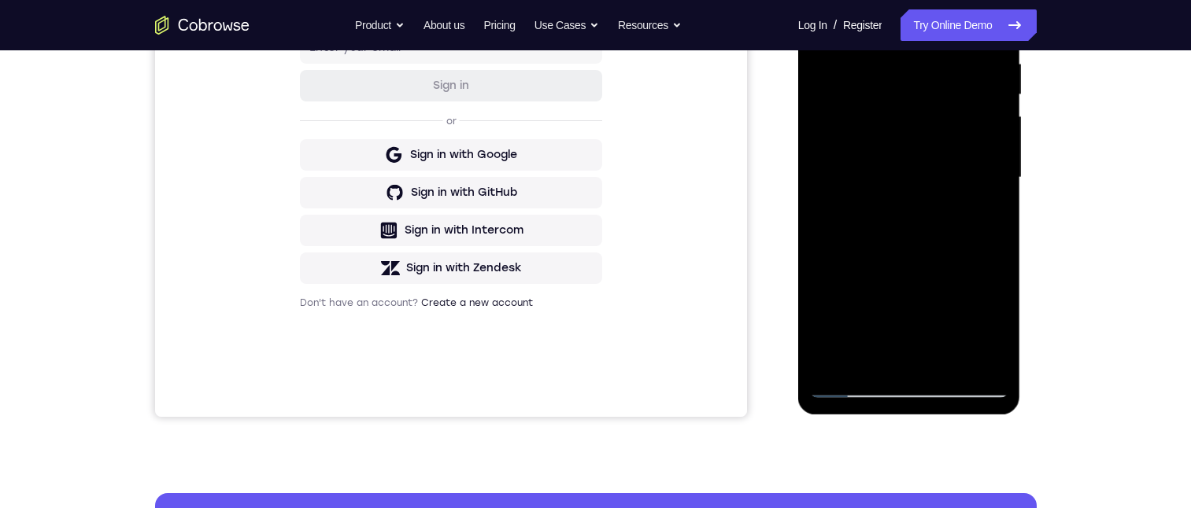
click at [853, 96] on div at bounding box center [909, 177] width 198 height 441
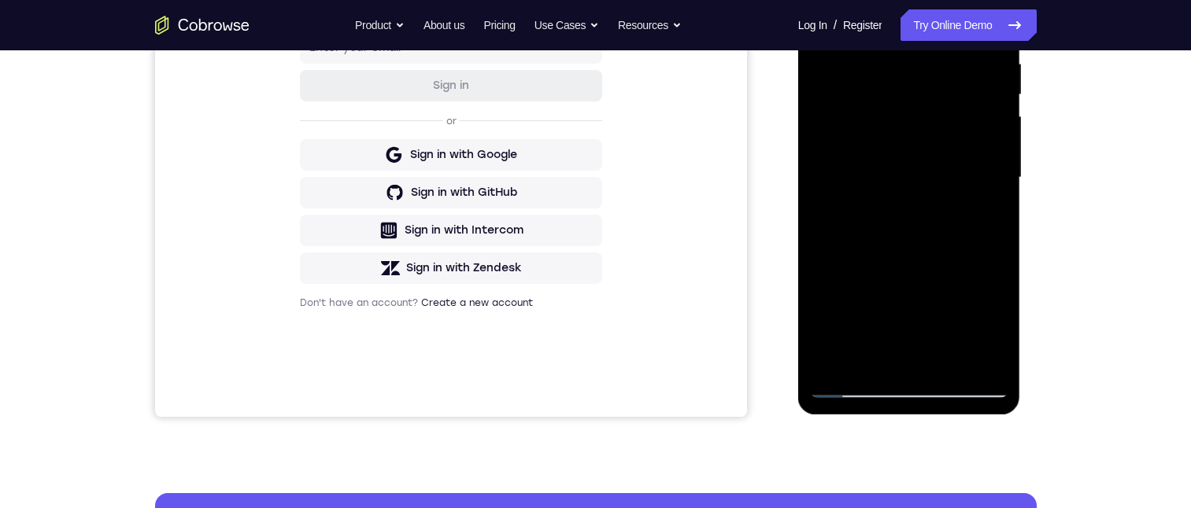
click at [853, 96] on div at bounding box center [909, 177] width 198 height 441
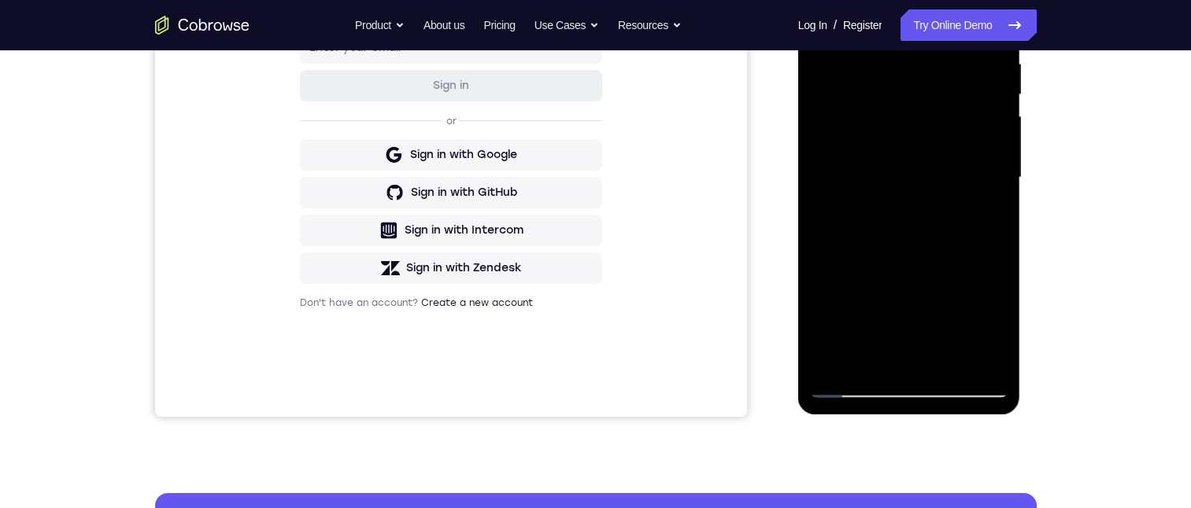
click at [853, 96] on div at bounding box center [909, 177] width 198 height 441
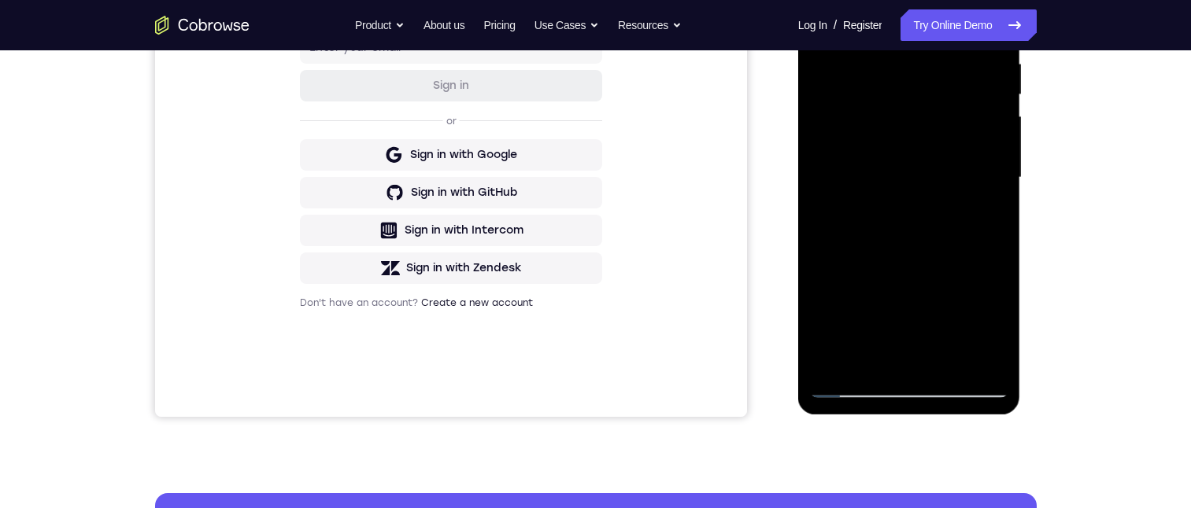
click at [853, 96] on div at bounding box center [909, 177] width 198 height 441
click at [955, 92] on div at bounding box center [909, 177] width 198 height 441
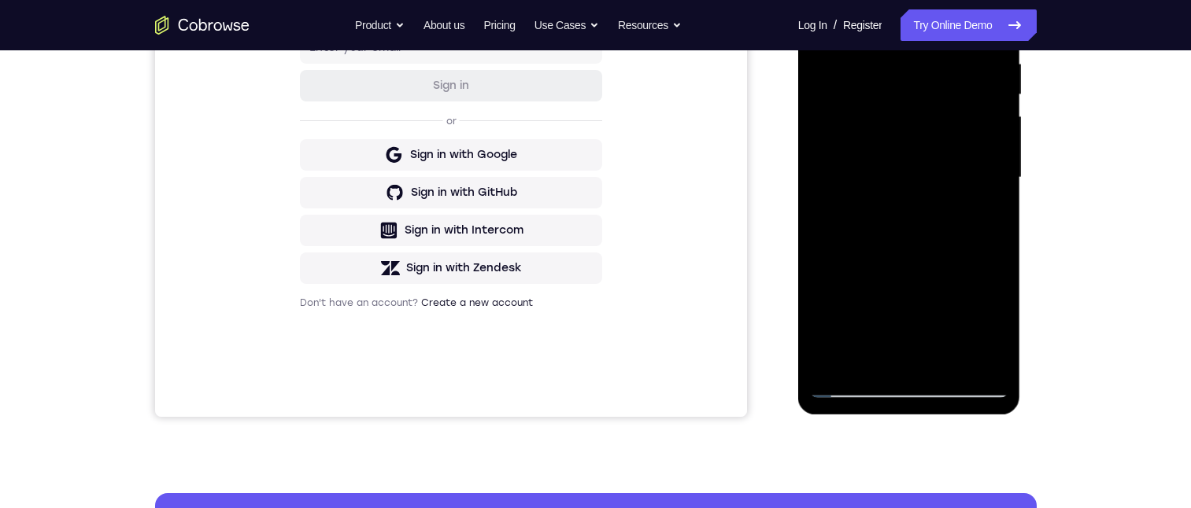
click at [875, 176] on div at bounding box center [909, 177] width 198 height 441
click at [955, 254] on div at bounding box center [909, 177] width 198 height 441
click at [926, 132] on div at bounding box center [909, 177] width 198 height 441
click at [989, 94] on div at bounding box center [909, 177] width 198 height 441
click at [915, 209] on div at bounding box center [909, 177] width 198 height 441
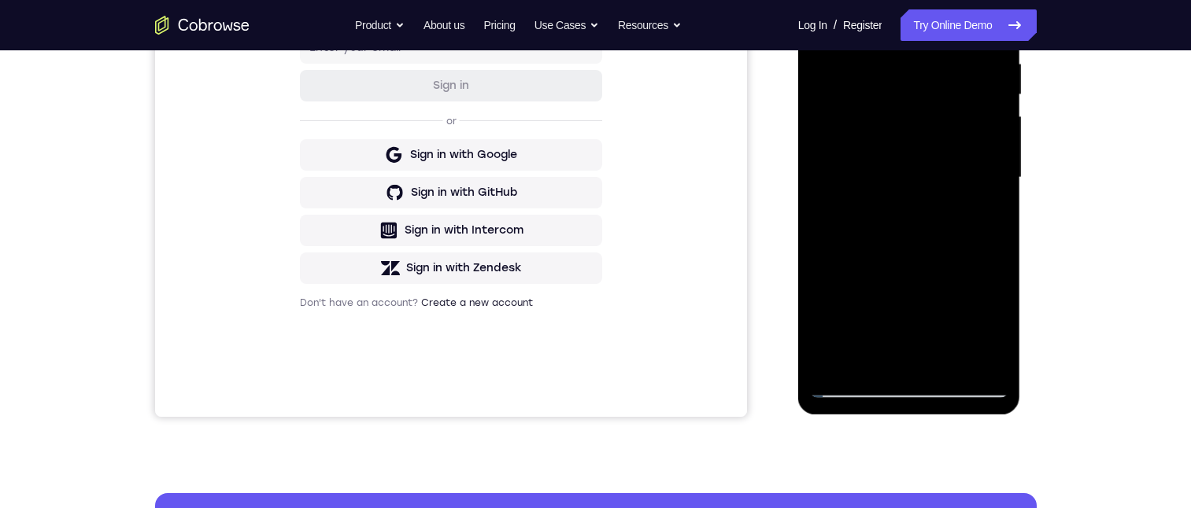
click at [888, 358] on div at bounding box center [909, 177] width 198 height 441
click at [837, 324] on div at bounding box center [909, 177] width 198 height 441
click at [872, 323] on div at bounding box center [909, 177] width 198 height 441
click at [830, 268] on div at bounding box center [909, 177] width 198 height 441
click at [937, 268] on div at bounding box center [909, 177] width 198 height 441
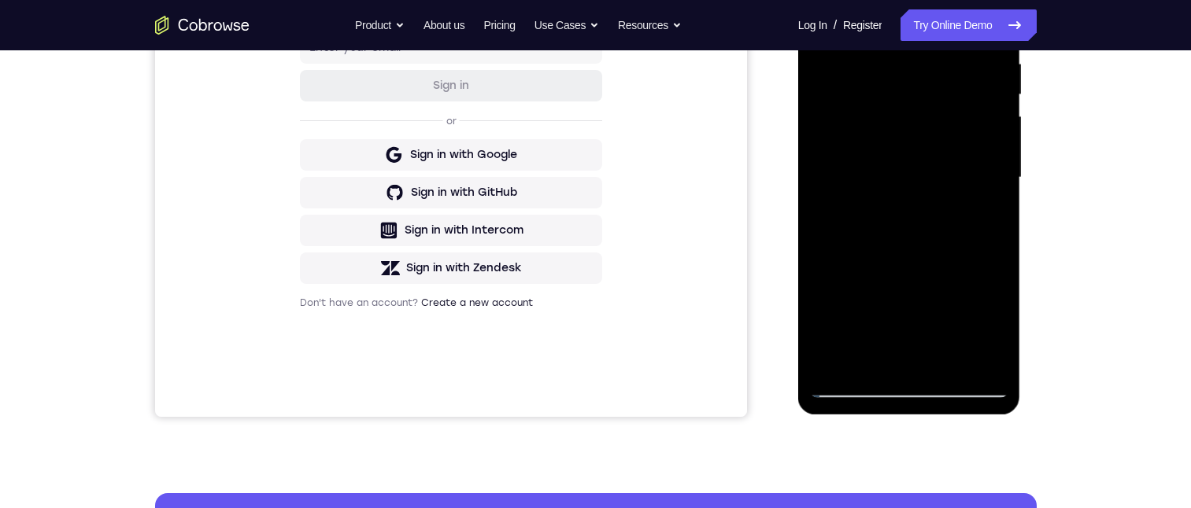
drag, startPoint x: 822, startPoint y: 298, endPoint x: 841, endPoint y: 300, distance: 19.0
click at [822, 299] on div at bounding box center [909, 177] width 198 height 441
click at [941, 300] on div at bounding box center [909, 177] width 198 height 441
click at [882, 357] on div at bounding box center [909, 177] width 198 height 441
click at [880, 271] on div at bounding box center [909, 177] width 198 height 441
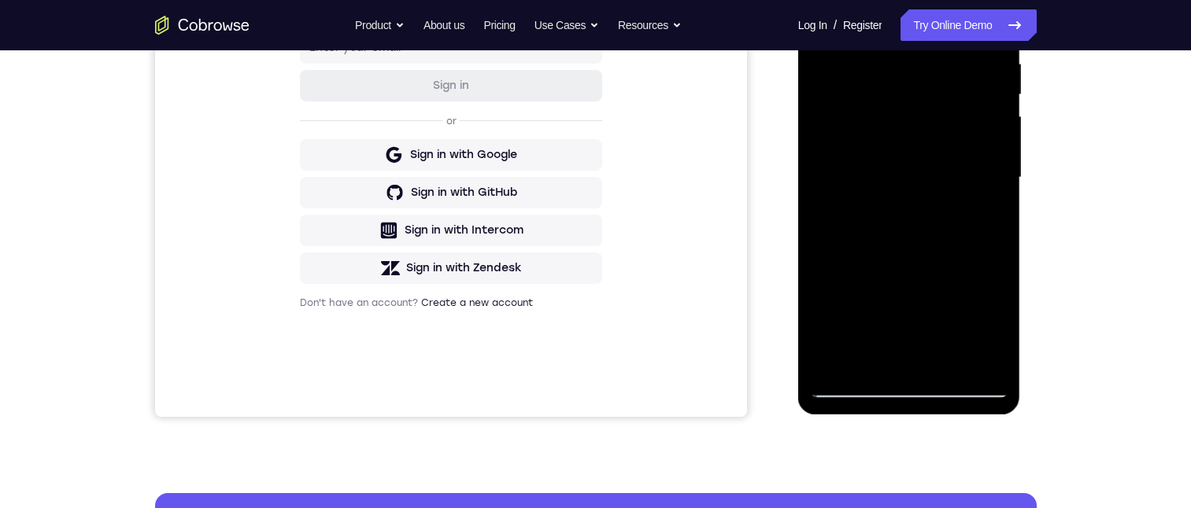
click at [938, 270] on div at bounding box center [909, 177] width 198 height 441
click at [917, 158] on div at bounding box center [909, 177] width 198 height 441
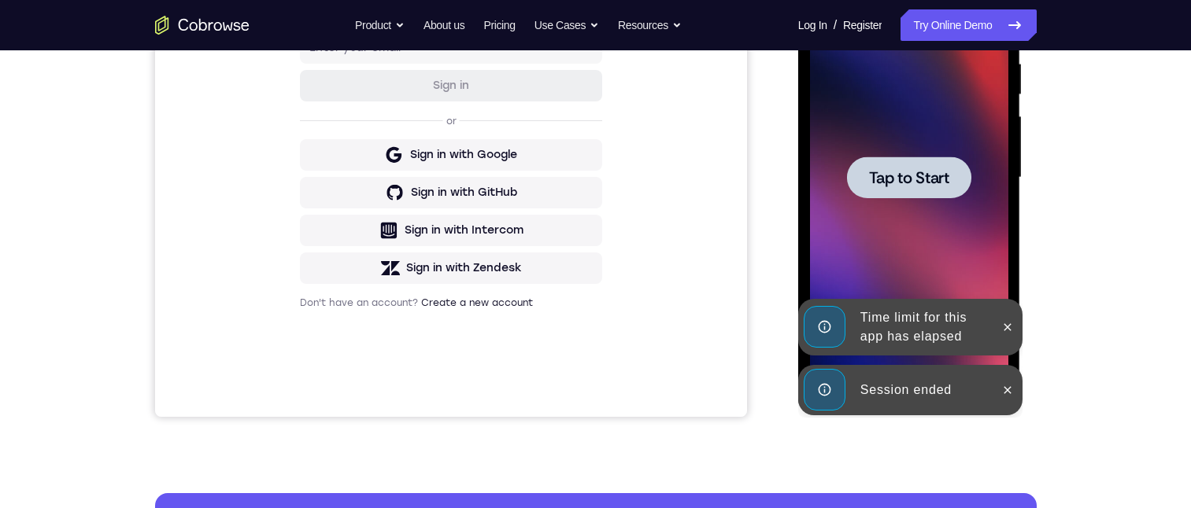
click at [1002, 384] on icon at bounding box center [1007, 390] width 13 height 13
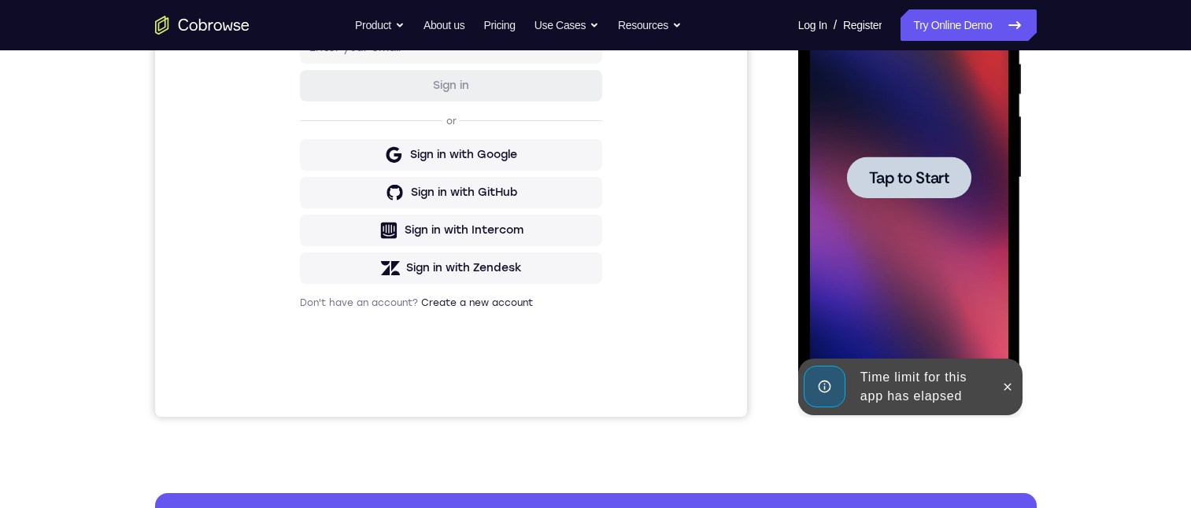
click at [1000, 323] on div at bounding box center [909, 177] width 198 height 441
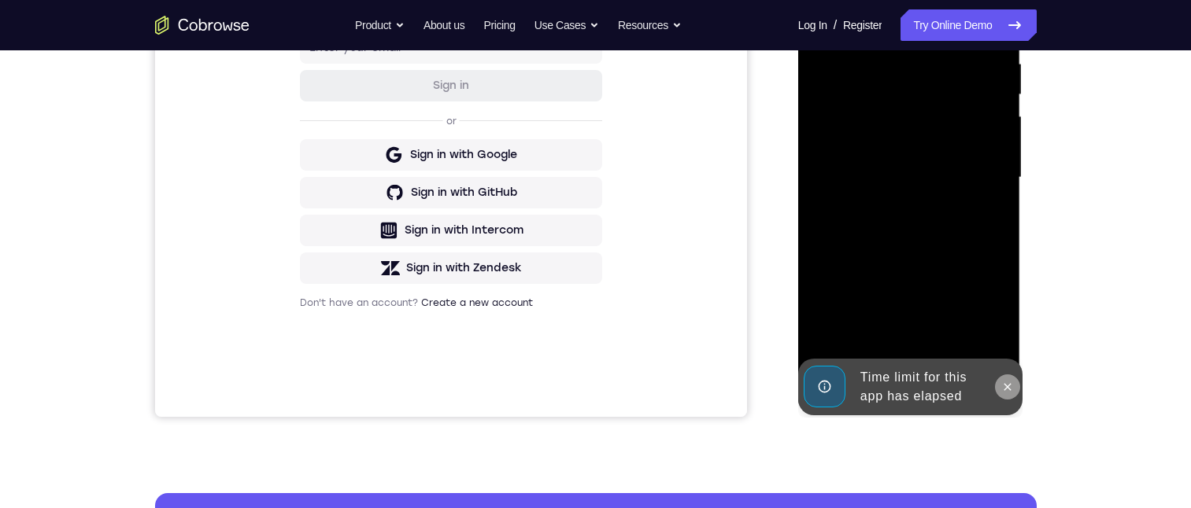
click at [1007, 384] on icon at bounding box center [1007, 387] width 13 height 13
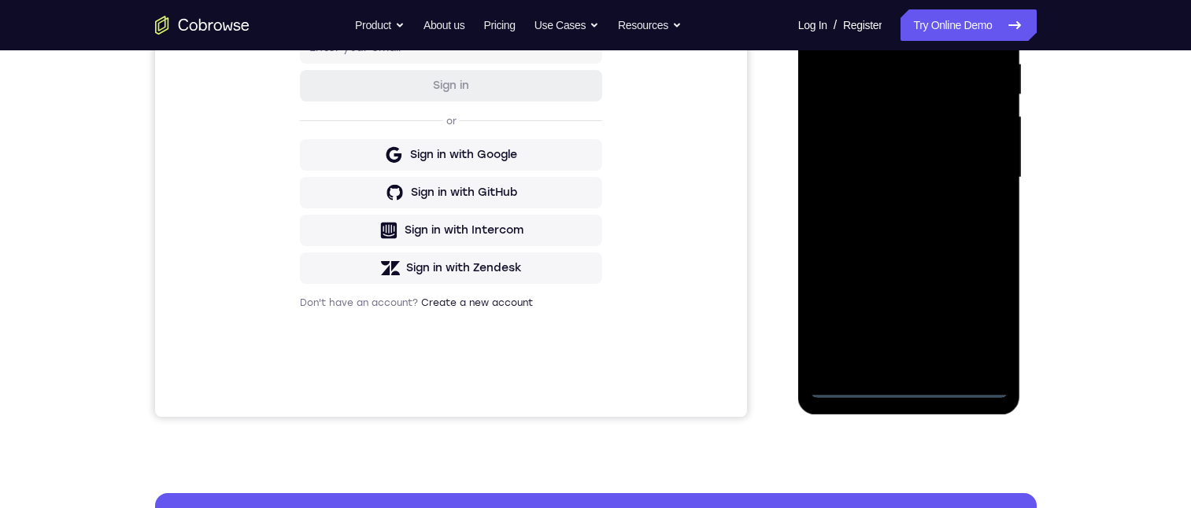
click at [910, 386] on div at bounding box center [909, 177] width 198 height 441
click at [974, 320] on div at bounding box center [909, 177] width 198 height 441
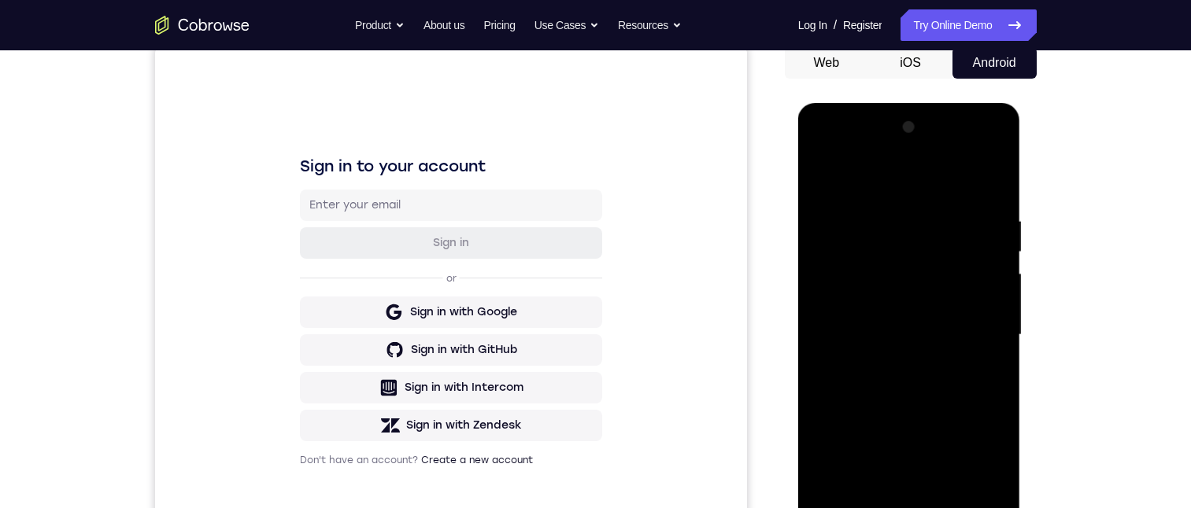
click at [819, 145] on div at bounding box center [909, 335] width 198 height 441
click at [844, 294] on div at bounding box center [909, 335] width 198 height 441
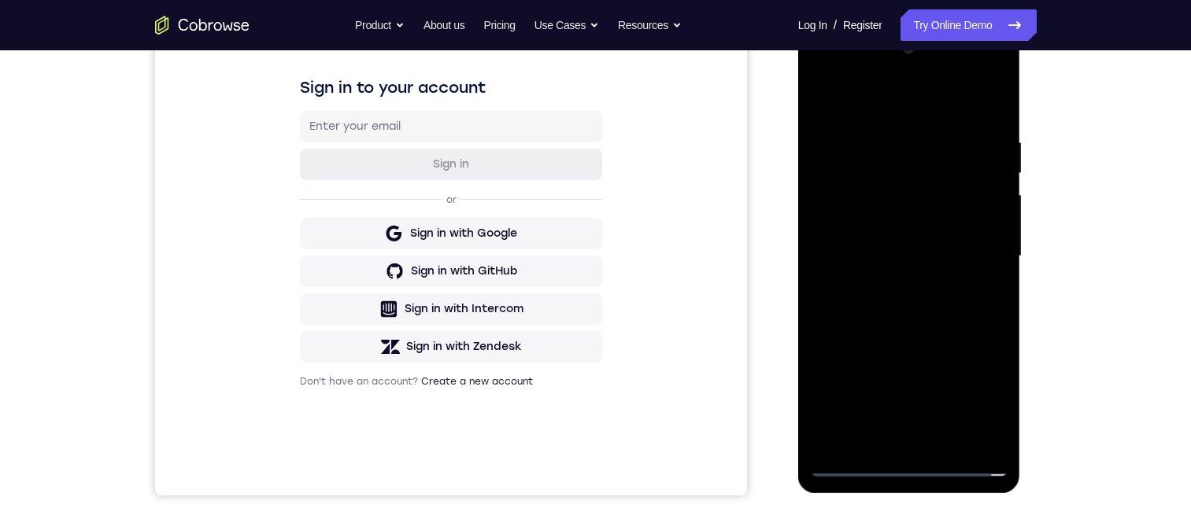
click at [928, 248] on div at bounding box center [909, 256] width 198 height 441
click at [888, 223] on div at bounding box center [909, 256] width 198 height 441
click at [989, 231] on div at bounding box center [909, 256] width 198 height 441
click at [935, 264] on div at bounding box center [909, 256] width 198 height 441
click at [911, 295] on div at bounding box center [909, 256] width 198 height 441
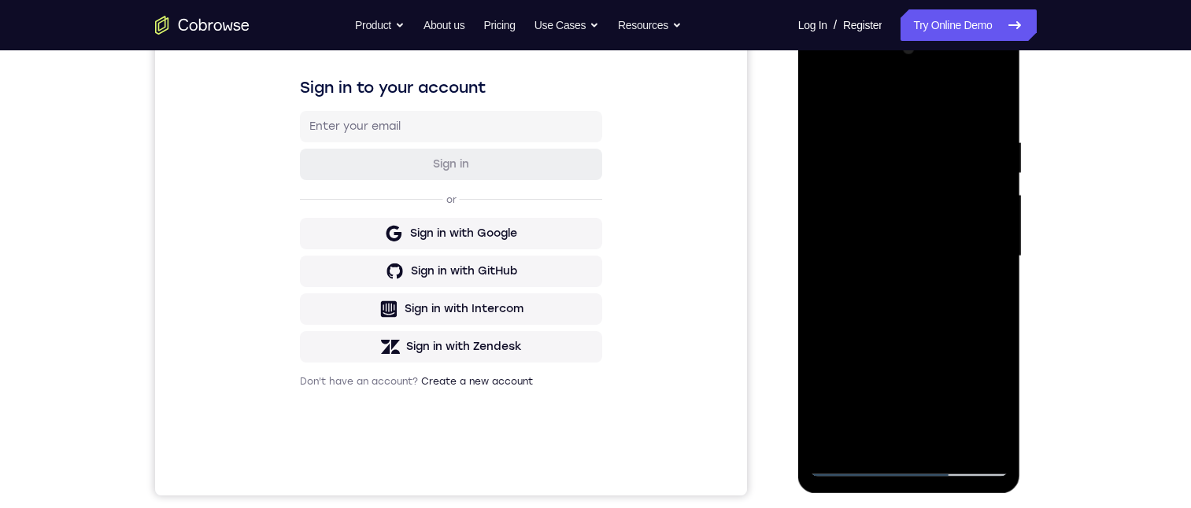
click at [863, 238] on div at bounding box center [909, 256] width 198 height 441
click at [923, 262] on div at bounding box center [909, 256] width 198 height 441
click at [979, 282] on div at bounding box center [909, 256] width 198 height 441
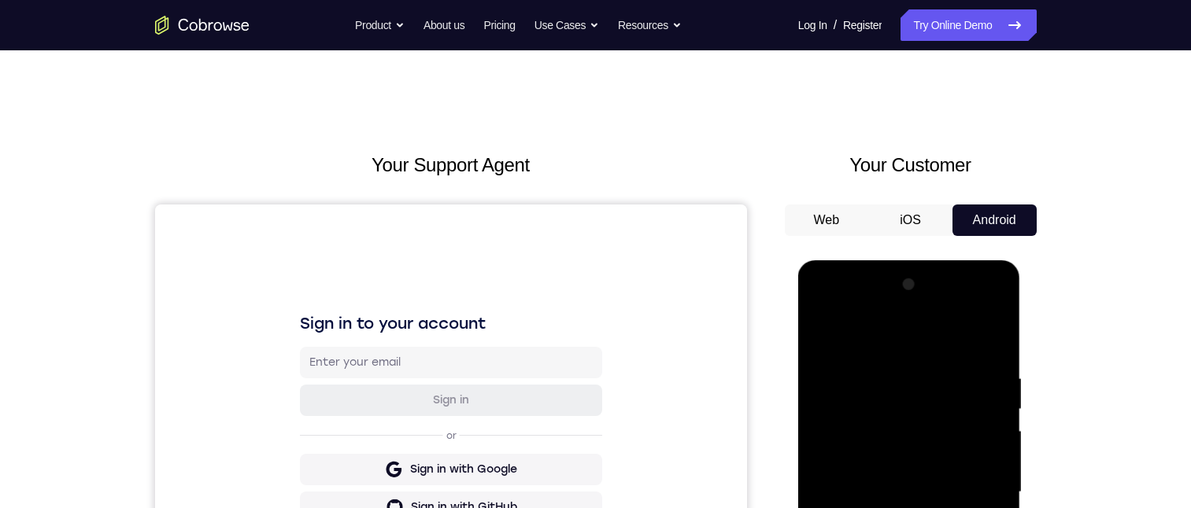
scroll to position [394, 0]
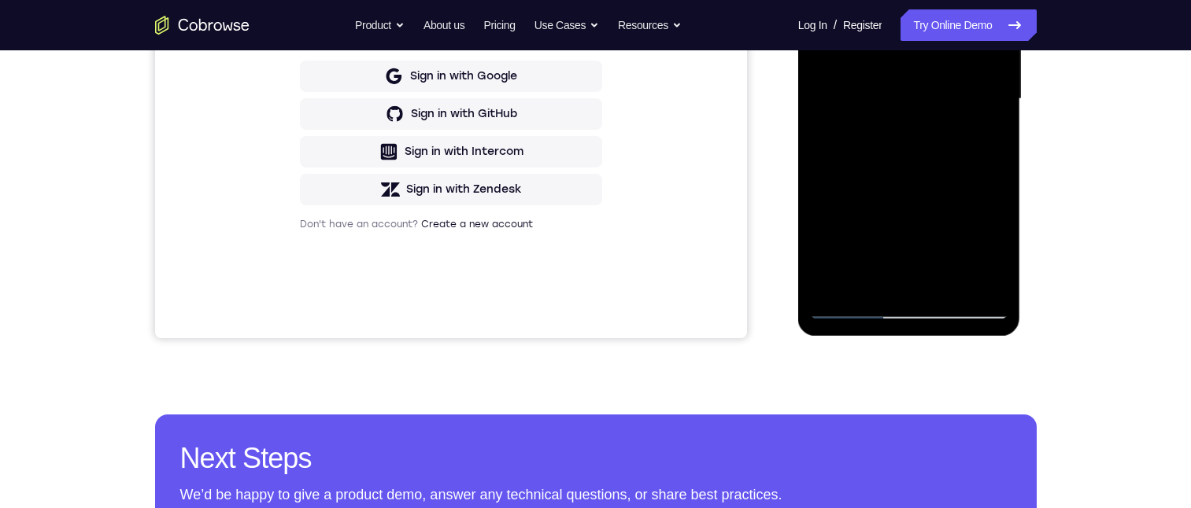
click at [853, 301] on div at bounding box center [909, 99] width 198 height 441
click at [844, 301] on div at bounding box center [909, 99] width 198 height 441
click at [905, 305] on div at bounding box center [909, 99] width 198 height 441
click at [991, 242] on div at bounding box center [909, 99] width 198 height 441
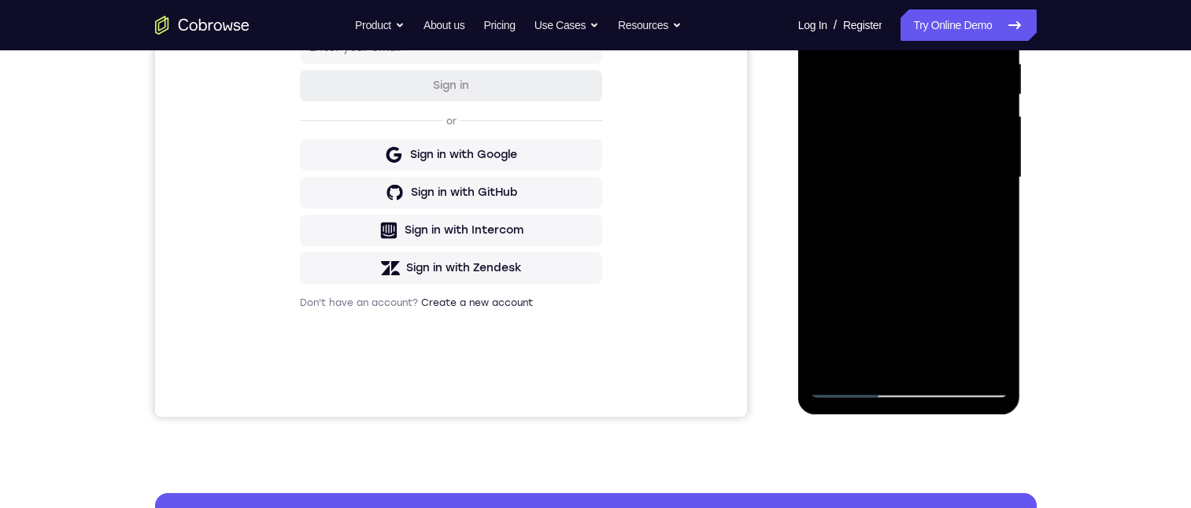
scroll to position [157, 0]
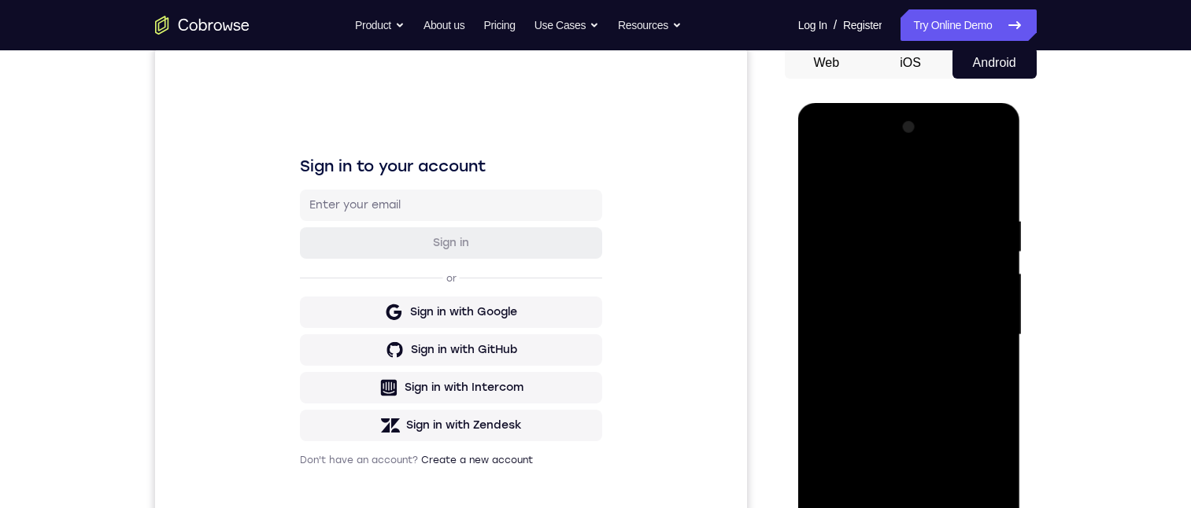
click at [821, 150] on div at bounding box center [909, 335] width 198 height 441
click at [869, 242] on div at bounding box center [909, 335] width 198 height 441
click at [835, 274] on div at bounding box center [909, 335] width 198 height 441
click at [911, 402] on div at bounding box center [909, 335] width 198 height 441
click at [995, 174] on div at bounding box center [909, 335] width 198 height 441
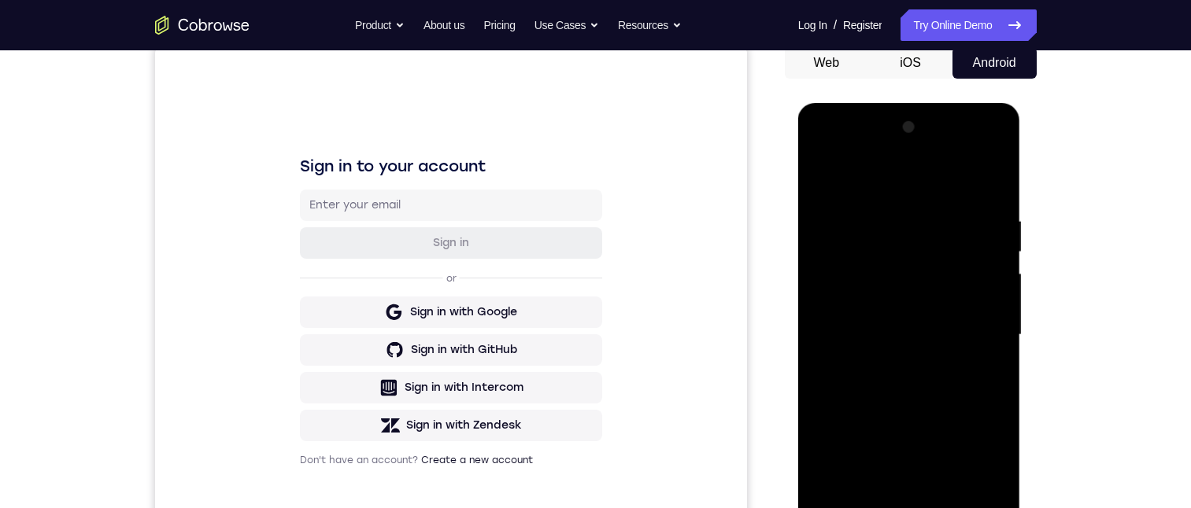
click at [914, 176] on div at bounding box center [909, 335] width 198 height 441
click at [842, 189] on div at bounding box center [909, 335] width 198 height 441
